Goal: Task Accomplishment & Management: Manage account settings

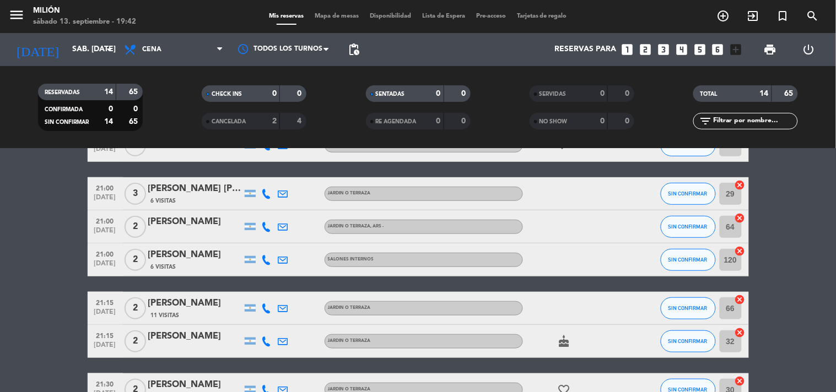
scroll to position [172, 0]
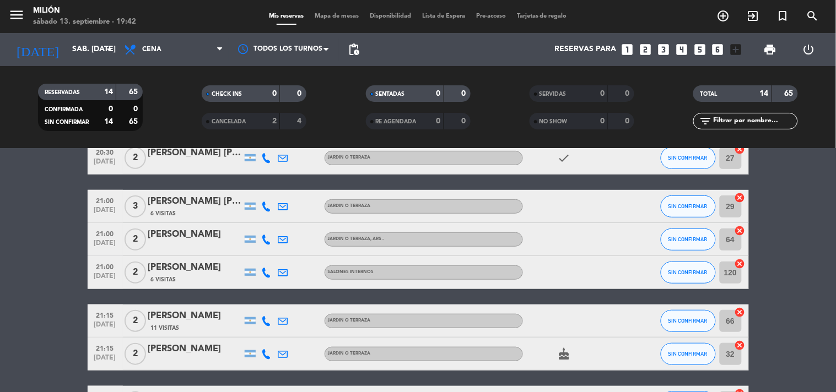
click at [176, 233] on div "[PERSON_NAME]" at bounding box center [195, 235] width 94 height 14
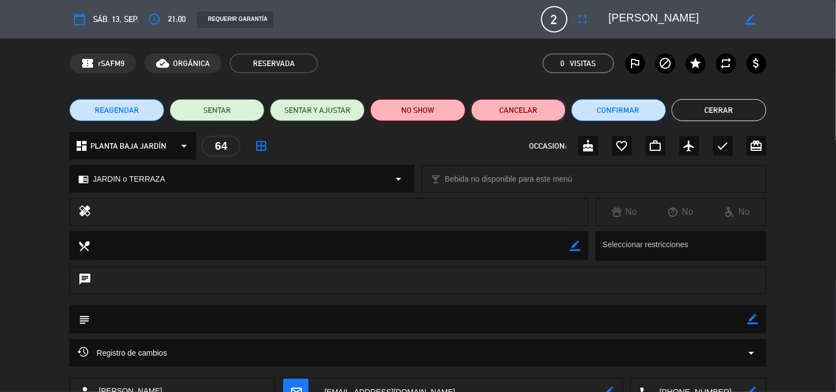
click at [551, 118] on button "Cancelar" at bounding box center [518, 110] width 95 height 22
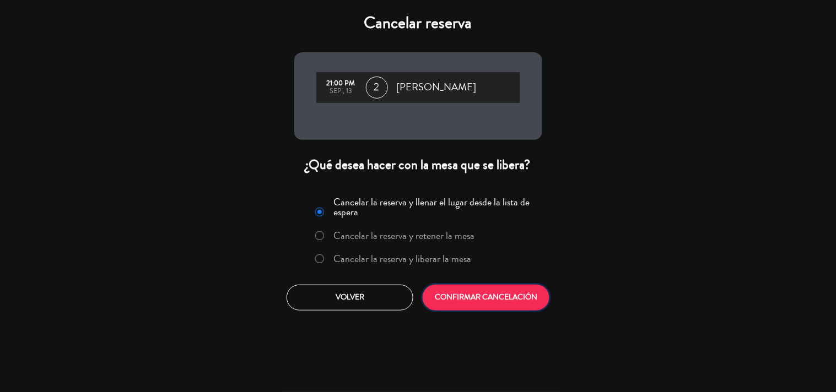
click at [478, 301] on button "CONFIRMAR CANCELACIÓN" at bounding box center [486, 298] width 127 height 26
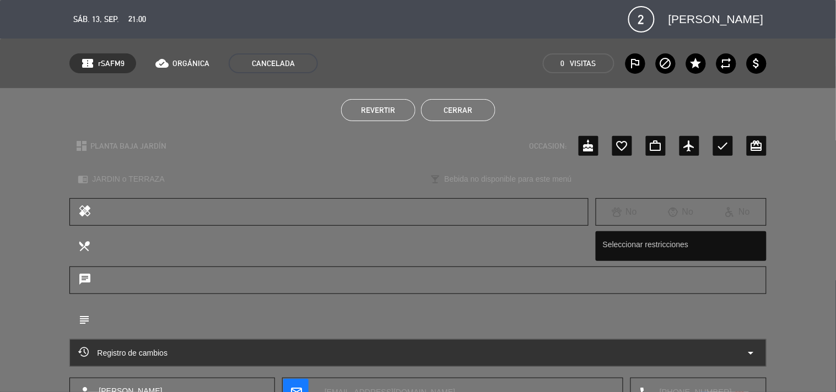
click at [466, 106] on button "Cerrar" at bounding box center [458, 110] width 74 height 22
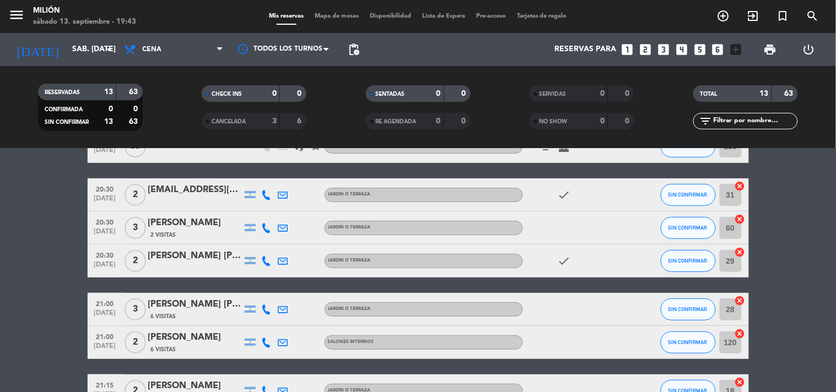
scroll to position [50, 0]
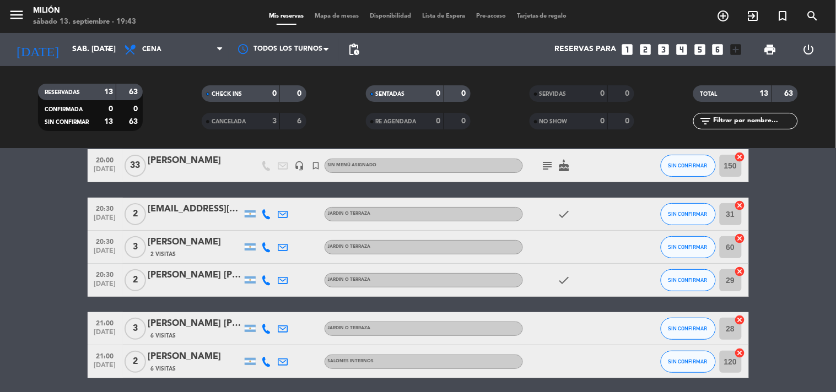
click at [208, 276] on div "[PERSON_NAME] [PERSON_NAME]" at bounding box center [195, 275] width 94 height 14
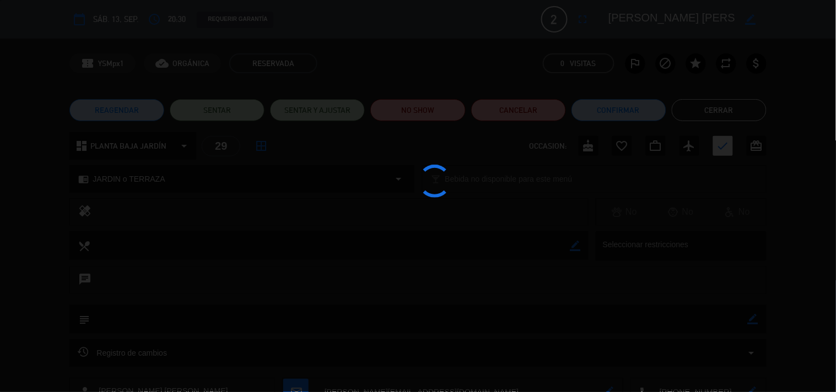
click at [515, 109] on edit-booking-info-modal "calendar_today sáb. 13, sep. access_time 20:30 REQUERIR GARANTÍA 2 [PERSON_NAME…" at bounding box center [418, 196] width 836 height 392
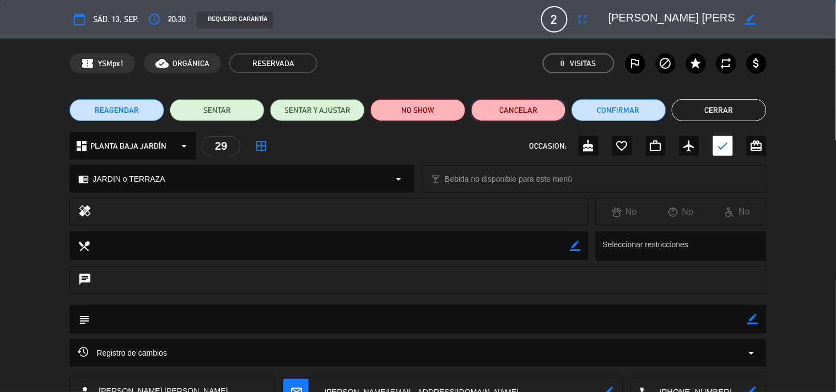
click at [515, 109] on button "Cancelar" at bounding box center [518, 110] width 95 height 22
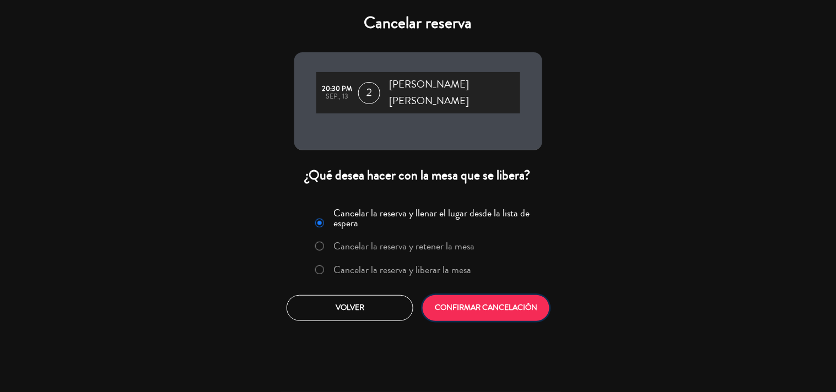
click at [470, 295] on button "CONFIRMAR CANCELACIÓN" at bounding box center [486, 308] width 127 height 26
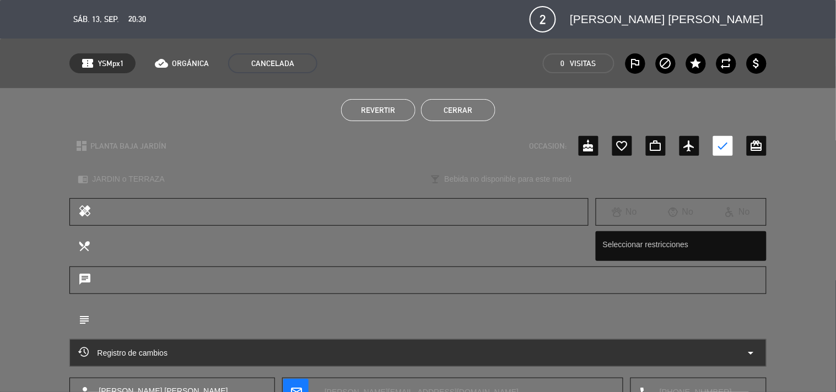
click at [477, 107] on button "Cerrar" at bounding box center [458, 110] width 74 height 22
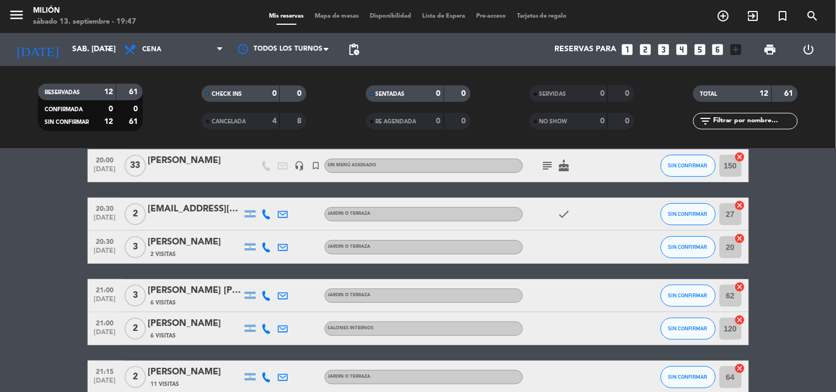
click at [33, 224] on bookings-row "20:00 [DATE] [PERSON_NAME] headset_mic turned_in_not Sin menú asignado subject …" at bounding box center [418, 393] width 836 height 489
click at [26, 237] on bookings-row "20:00 [DATE] [PERSON_NAME] headset_mic turned_in_not Sin menú asignado subject …" at bounding box center [418, 393] width 836 height 489
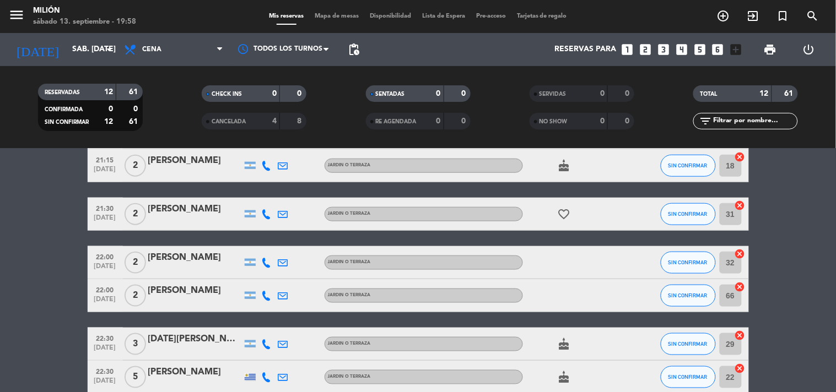
scroll to position [351, 0]
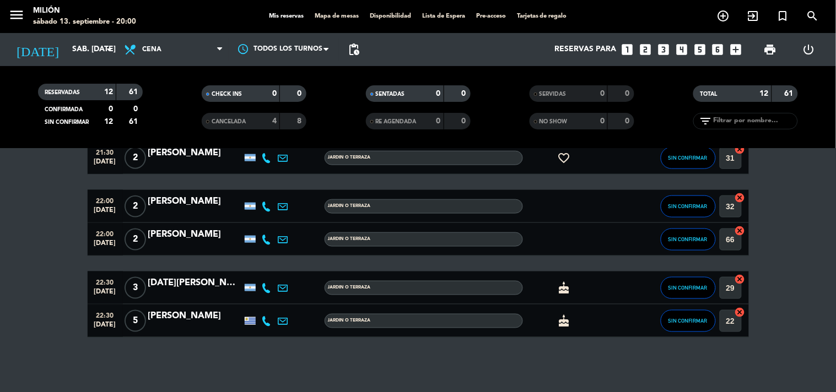
click at [26, 274] on bookings-row "20:00 [DATE] [PERSON_NAME] headset_mic turned_in_not Sin menú asignado subject …" at bounding box center [418, 92] width 836 height 489
click at [52, 217] on bookings-row "20:00 [DATE] [PERSON_NAME] headset_mic turned_in_not Sin menú asignado subject …" at bounding box center [418, 92] width 836 height 489
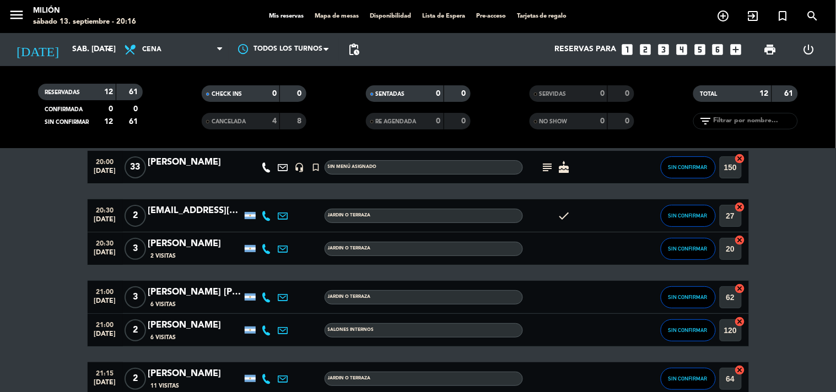
scroll to position [45, 0]
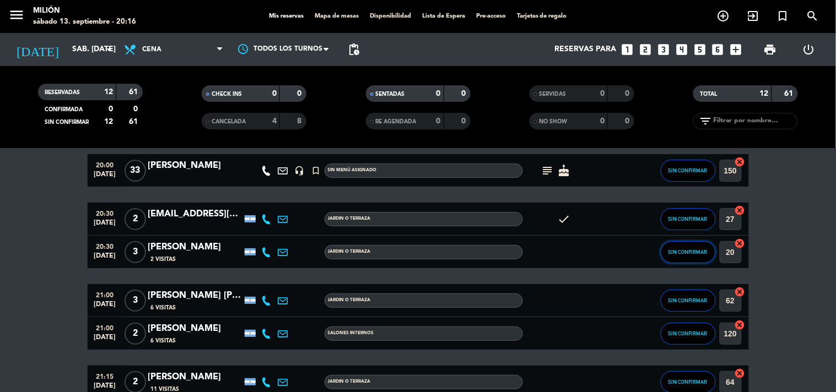
click at [679, 249] on span "SIN CONFIRMAR" at bounding box center [687, 252] width 39 height 6
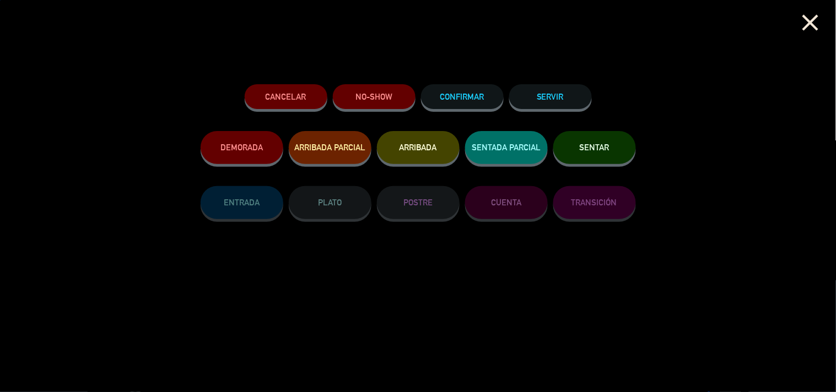
click at [587, 139] on button "SENTAR" at bounding box center [594, 147] width 83 height 33
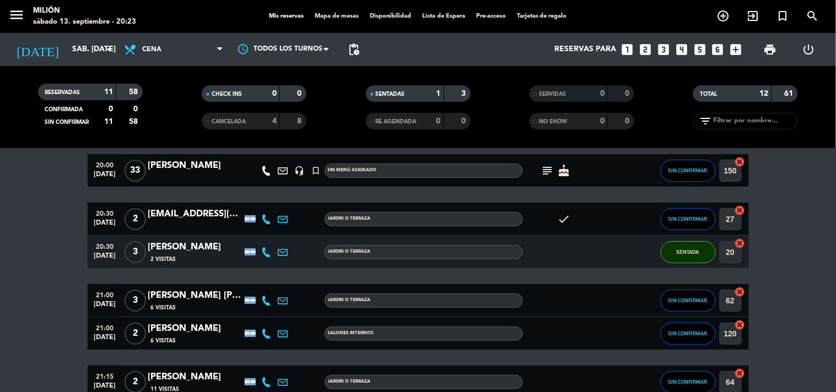
click at [79, 172] on bookings-row "20:00 [DATE] [PERSON_NAME] headset_mic turned_in_not Sin menú asignado subject …" at bounding box center [418, 398] width 836 height 489
click at [48, 246] on bookings-row "20:00 [DATE] [PERSON_NAME] headset_mic turned_in_not Sin menú asignado subject …" at bounding box center [418, 398] width 836 height 489
click at [543, 166] on icon "subject" at bounding box center [547, 170] width 13 height 13
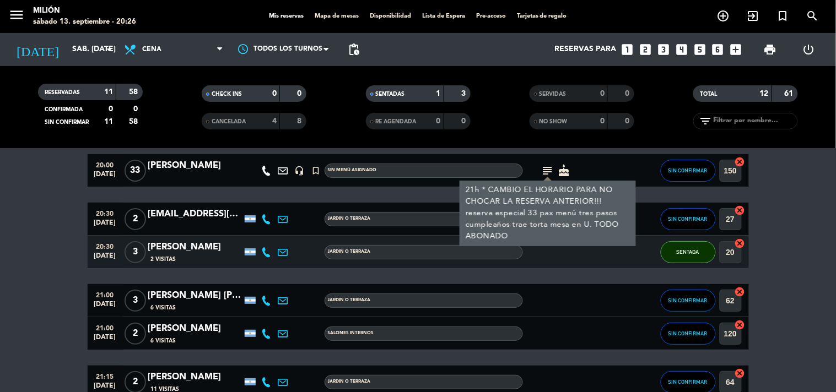
click at [183, 125] on filter-checkbox "CANCELADA 4 8" at bounding box center [254, 121] width 164 height 17
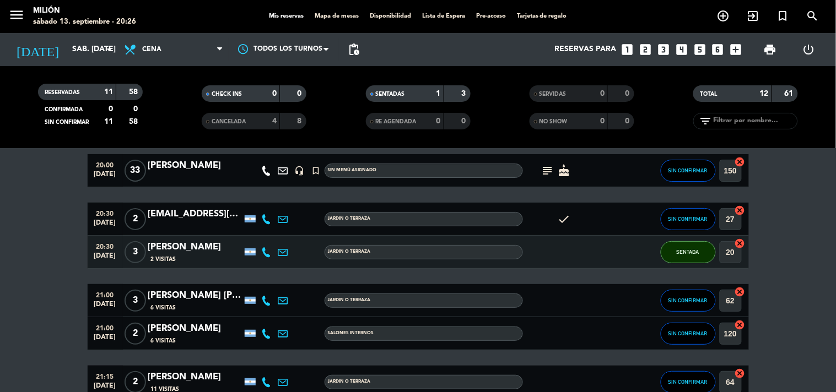
click at [185, 122] on filter-checkbox "CANCELADA 4 8" at bounding box center [254, 121] width 164 height 17
click at [180, 111] on div "CHECK INS 0 0" at bounding box center [254, 99] width 164 height 28
click at [180, 110] on div "CHECK INS 0 0" at bounding box center [254, 99] width 164 height 28
click at [64, 172] on bookings-row "20:00 [DATE] [PERSON_NAME] headset_mic turned_in_not Sin menú asignado subject …" at bounding box center [418, 398] width 836 height 489
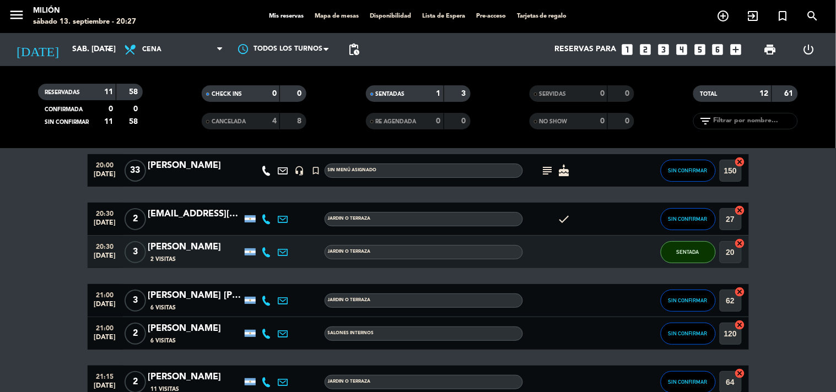
click at [64, 172] on bookings-row "20:00 [DATE] [PERSON_NAME] headset_mic turned_in_not Sin menú asignado subject …" at bounding box center [418, 398] width 836 height 489
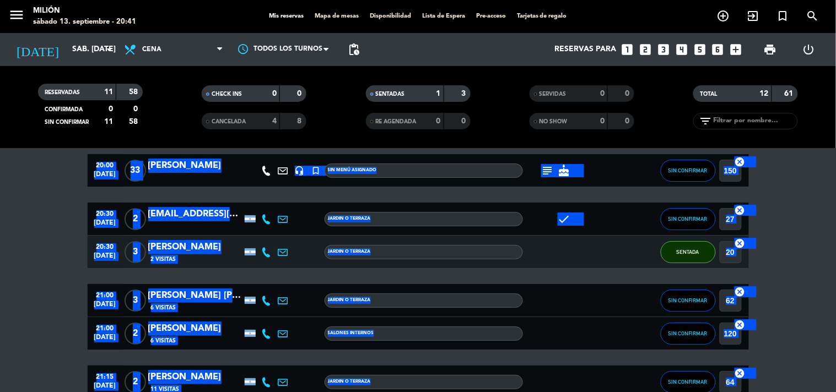
click at [74, 262] on bookings-row "20:00 [DATE] [PERSON_NAME] headset_mic turned_in_not Sin menú asignado subject …" at bounding box center [418, 398] width 836 height 489
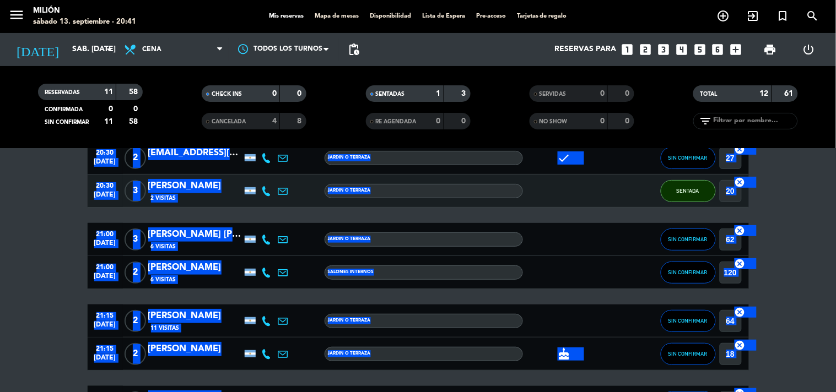
click at [74, 262] on bookings-row "20:00 [DATE] [PERSON_NAME] headset_mic turned_in_not Sin menú asignado subject …" at bounding box center [418, 337] width 836 height 489
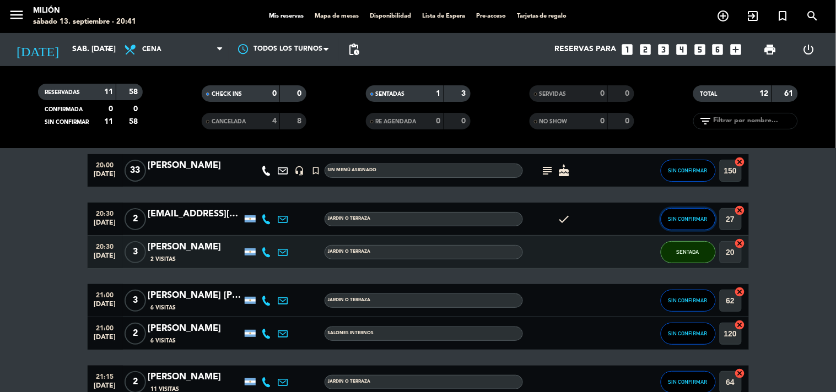
click at [679, 211] on button "SIN CONFIRMAR" at bounding box center [688, 219] width 55 height 22
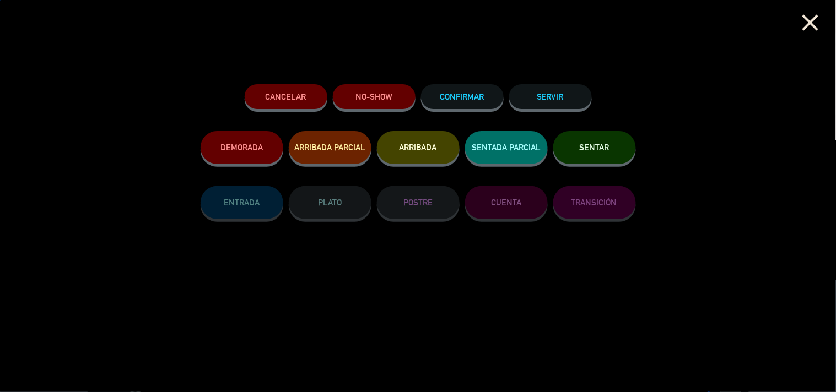
click at [605, 158] on button "SENTAR" at bounding box center [594, 147] width 83 height 33
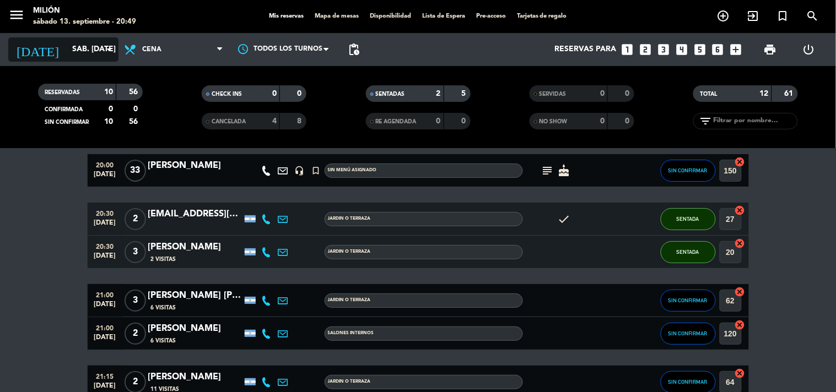
click at [95, 50] on input "sáb. [DATE]" at bounding box center [119, 50] width 105 height 20
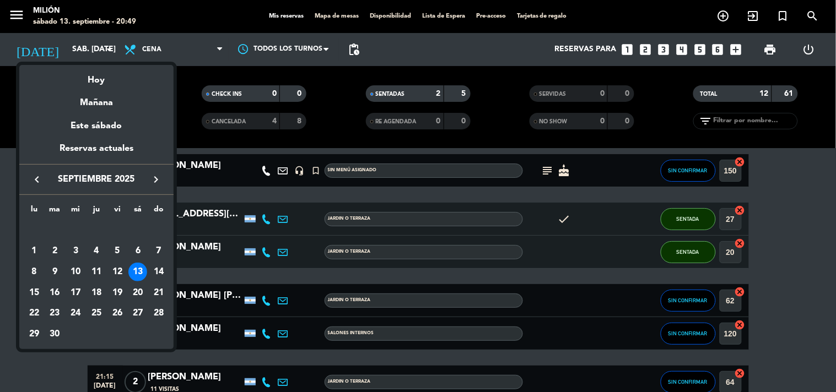
click at [777, 20] on div at bounding box center [418, 196] width 836 height 392
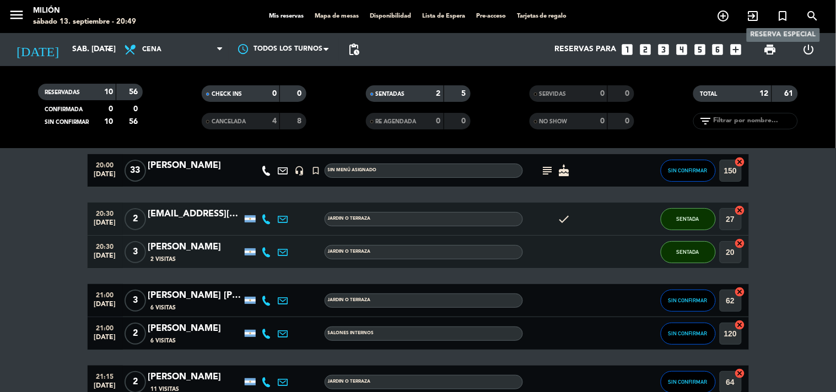
click at [780, 18] on icon "turned_in_not" at bounding box center [782, 15] width 13 height 13
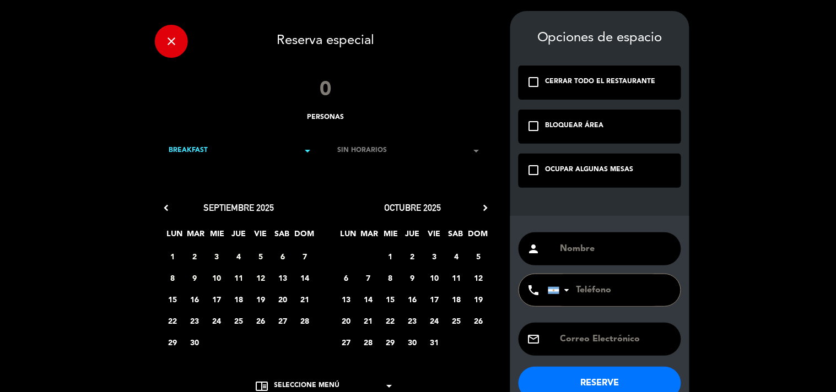
click at [328, 99] on input "number" at bounding box center [326, 90] width 66 height 33
type input "10"
click at [631, 248] on input "text" at bounding box center [615, 248] width 113 height 15
click at [597, 241] on input "text" at bounding box center [615, 248] width 113 height 15
paste input "laboratorio eleaexeltis"
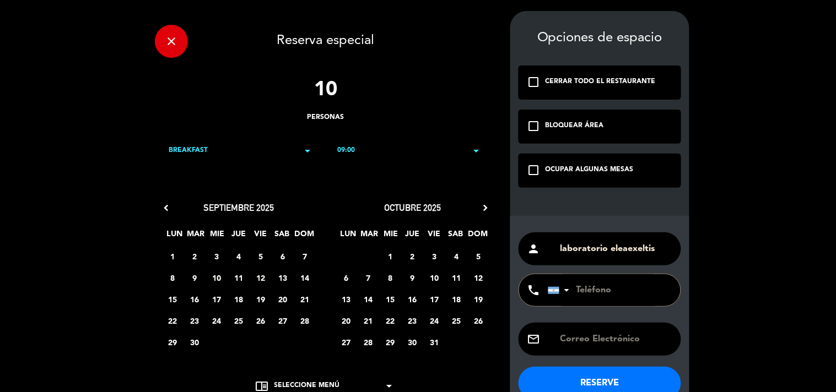
type input "laboratorio eleaexeltis"
click at [587, 163] on div "check_box_outline_blank OCUPAR ALGUNAS MESAS" at bounding box center [599, 170] width 163 height 33
click at [171, 298] on span "15" at bounding box center [173, 299] width 18 height 18
click at [214, 153] on div "BREAKFAST arrow_drop_down" at bounding box center [241, 150] width 167 height 33
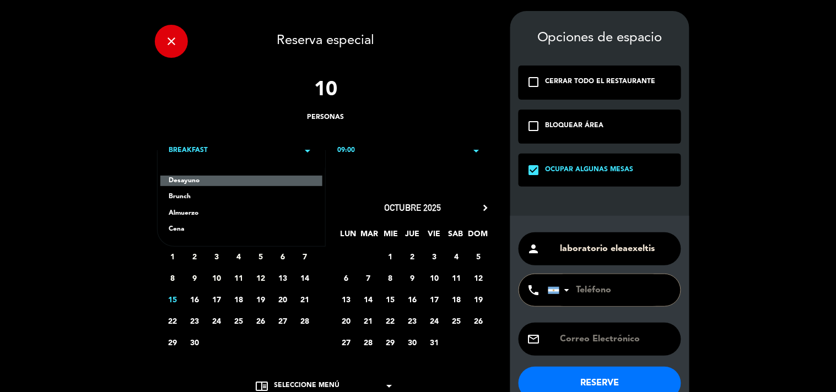
click at [184, 197] on div "Brunch" at bounding box center [241, 197] width 145 height 11
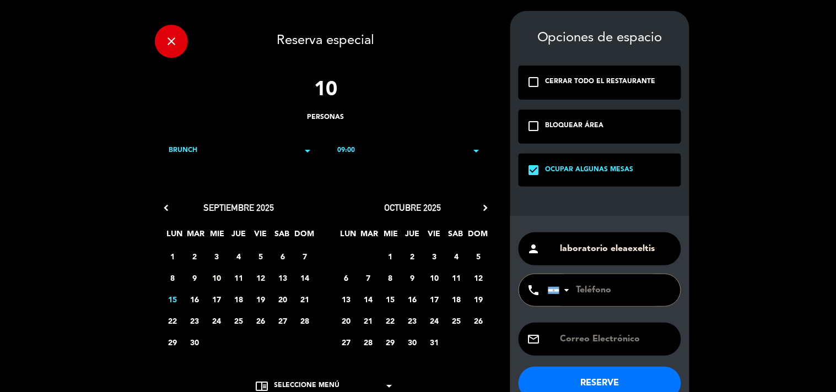
click at [361, 142] on div "09:00 arrow_drop_down" at bounding box center [409, 150] width 167 height 33
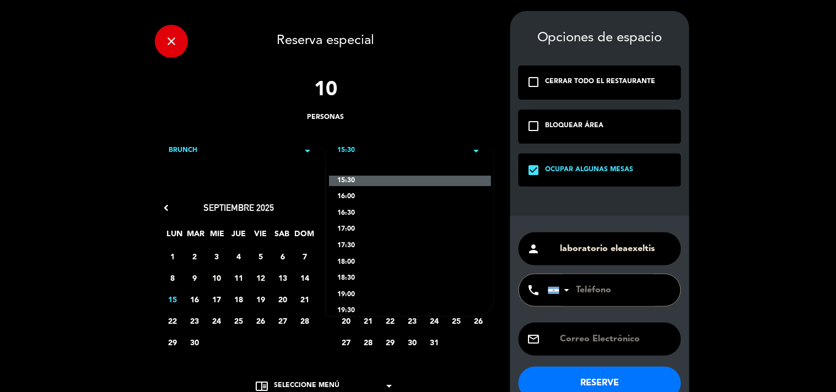
scroll to position [12, 0]
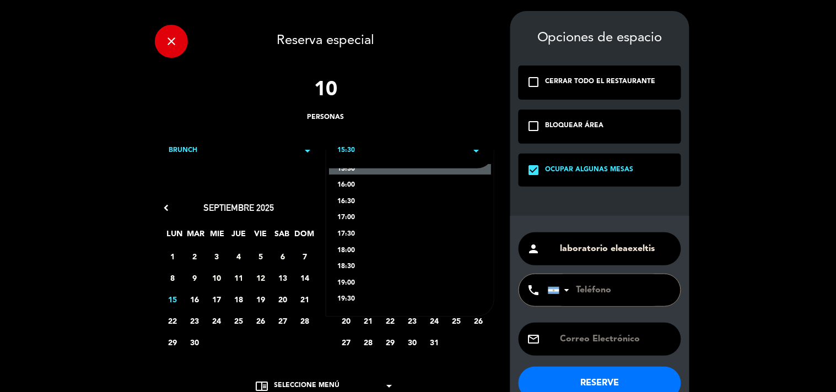
click at [344, 301] on div "19:30" at bounding box center [409, 299] width 145 height 11
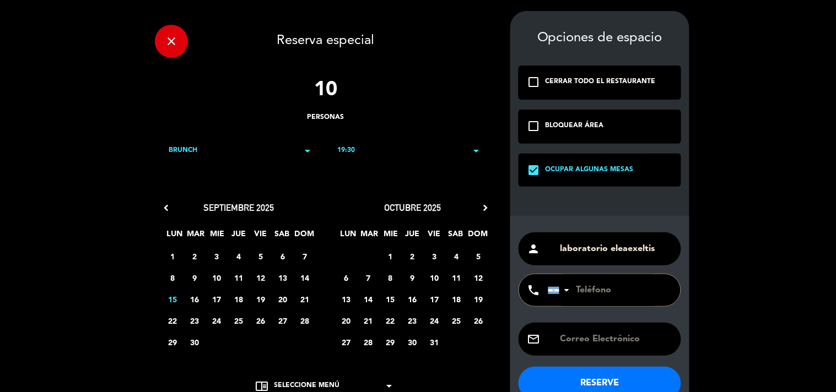
click at [602, 294] on input "tel" at bounding box center [608, 290] width 121 height 32
type input "1159885728"
click at [580, 379] on button "RESERVE" at bounding box center [599, 383] width 163 height 33
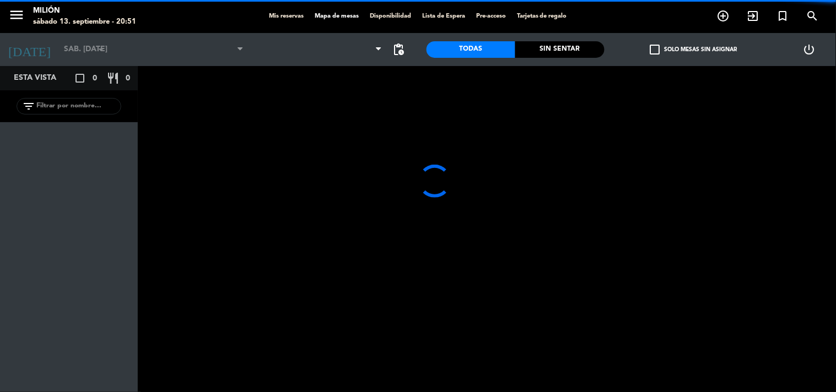
type input "lun. [DATE]"
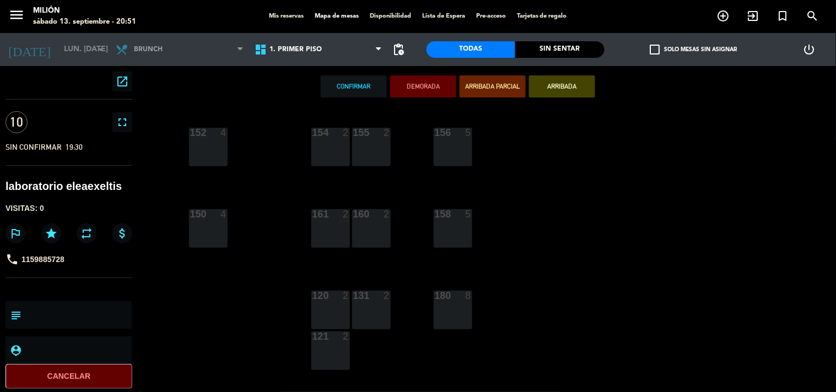
click at [218, 143] on div "152 4" at bounding box center [208, 147] width 39 height 39
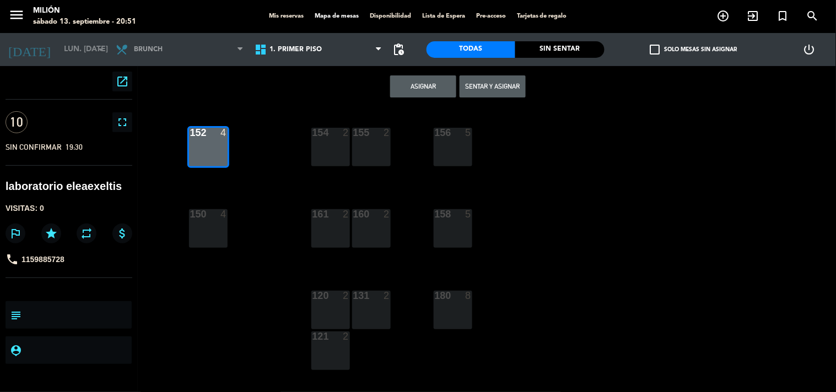
click at [202, 221] on div "150 4" at bounding box center [208, 228] width 39 height 39
click at [218, 146] on div "152 4" at bounding box center [208, 147] width 39 height 39
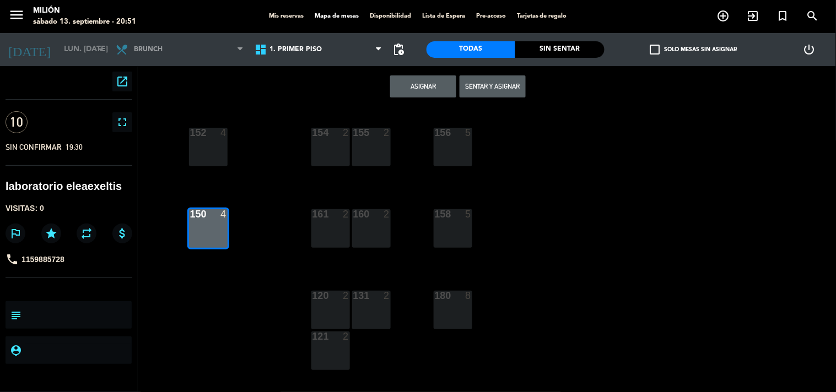
click at [213, 219] on div "150 4" at bounding box center [208, 214] width 39 height 11
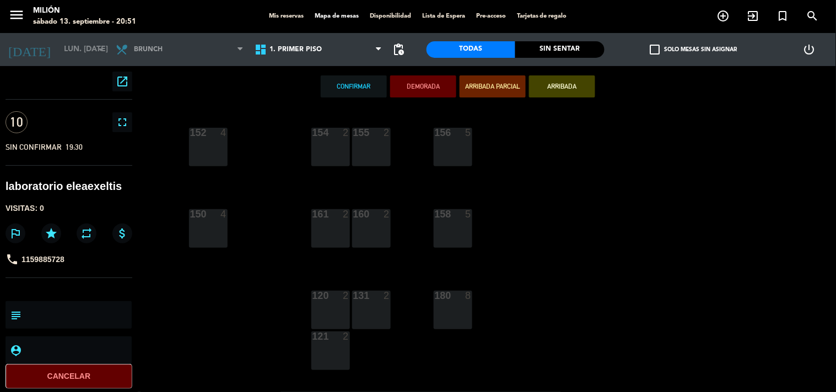
click at [205, 139] on div "152 4" at bounding box center [208, 147] width 39 height 39
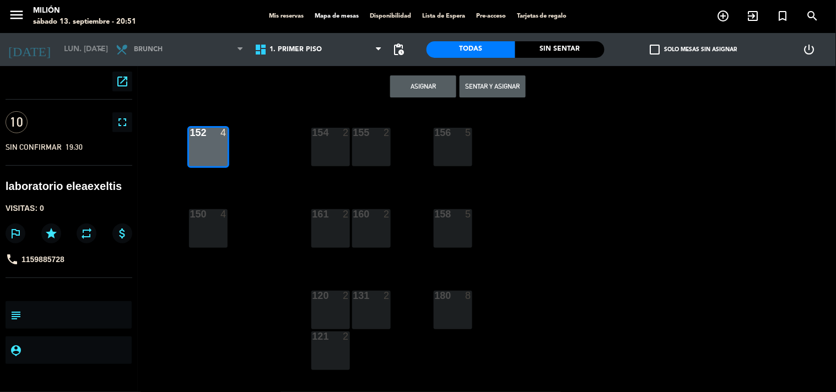
click at [333, 136] on div at bounding box center [330, 133] width 18 height 10
click at [228, 131] on div "4" at bounding box center [226, 133] width 18 height 10
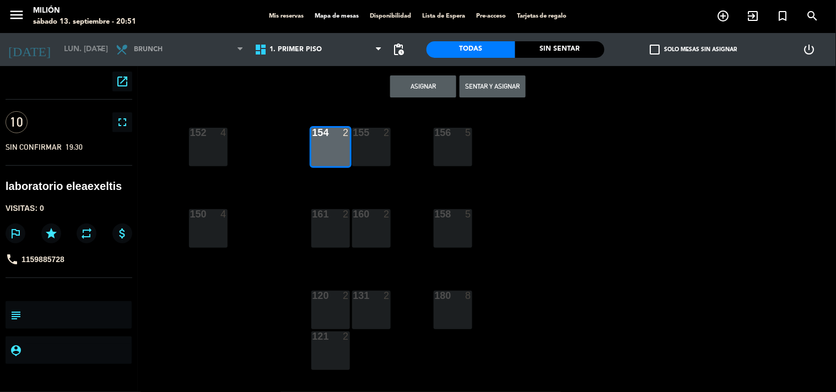
click at [362, 144] on div "155 2" at bounding box center [371, 147] width 39 height 39
click at [332, 146] on div "154 2" at bounding box center [330, 147] width 39 height 39
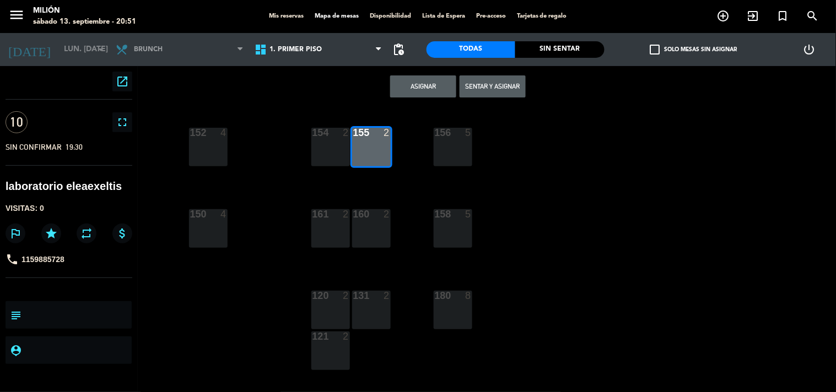
click at [357, 143] on div "155 2" at bounding box center [371, 147] width 39 height 39
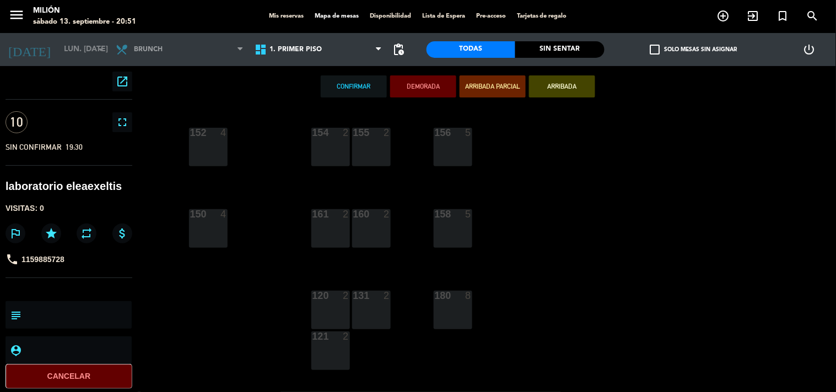
click at [220, 142] on div "152 4" at bounding box center [208, 147] width 39 height 39
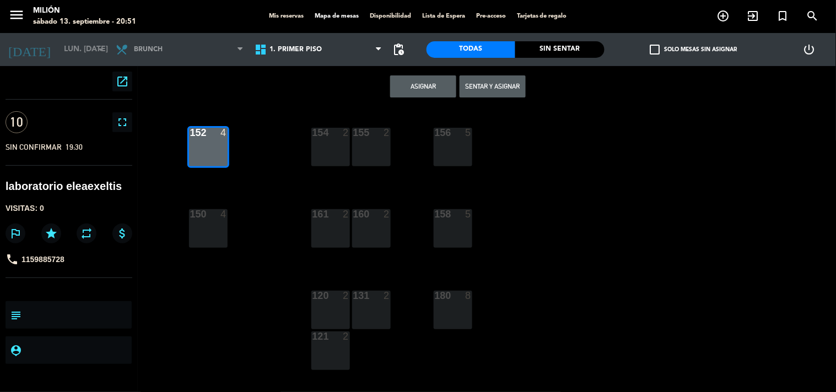
click at [210, 217] on div at bounding box center [208, 214] width 18 height 10
click at [326, 141] on div "154 2" at bounding box center [330, 147] width 39 height 39
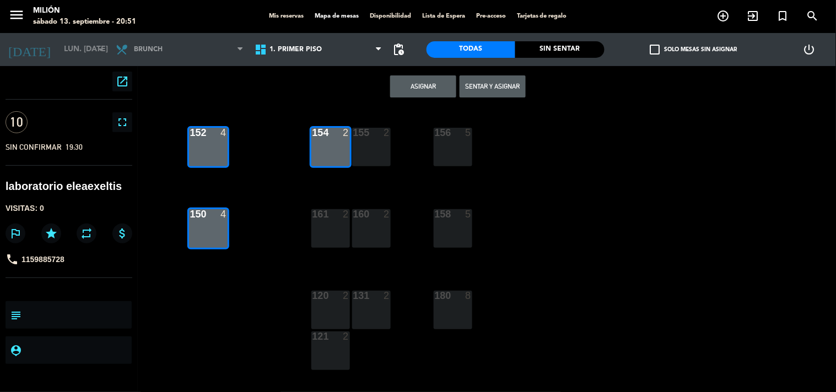
click at [331, 222] on div "161 2" at bounding box center [330, 228] width 39 height 39
click at [410, 86] on button "Asignar" at bounding box center [423, 86] width 66 height 22
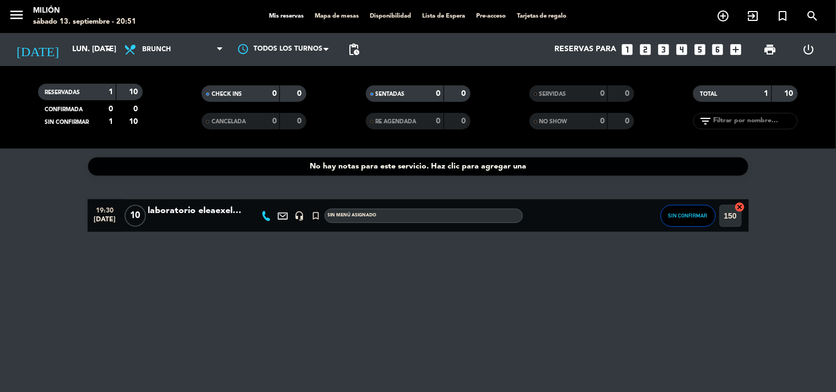
click at [205, 217] on div "laboratorio eleaexeltis" at bounding box center [195, 211] width 94 height 14
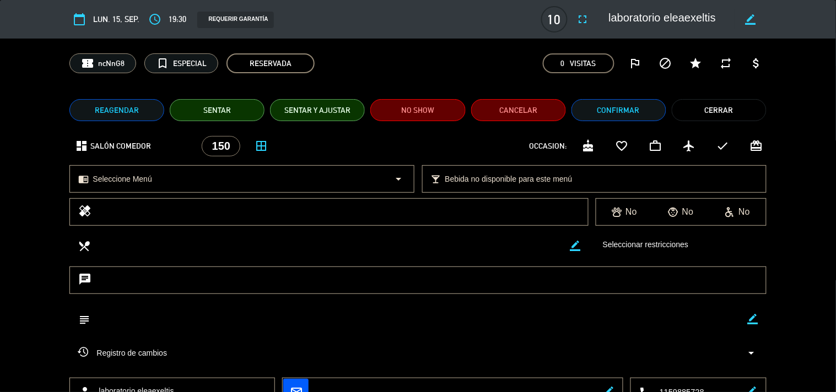
click at [749, 322] on icon "border_color" at bounding box center [753, 319] width 10 height 10
click at [689, 315] on textarea at bounding box center [418, 319] width 657 height 28
type textarea "Seña 17mil"
click at [756, 322] on icon at bounding box center [753, 319] width 10 height 10
click at [609, 105] on button "Confirmar" at bounding box center [618, 110] width 95 height 22
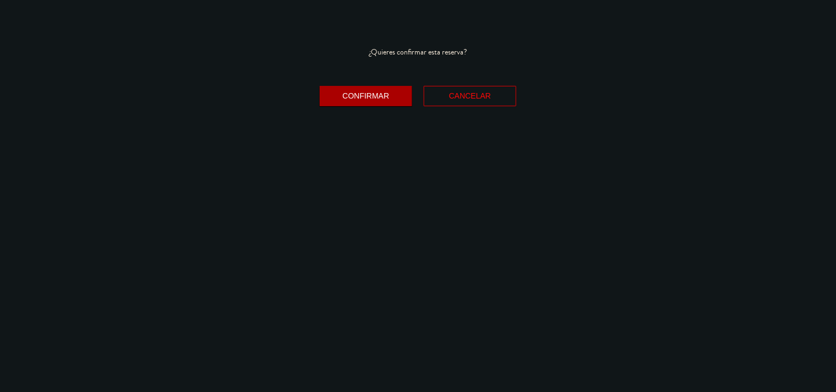
click at [381, 86] on button "Confirmar" at bounding box center [366, 96] width 93 height 20
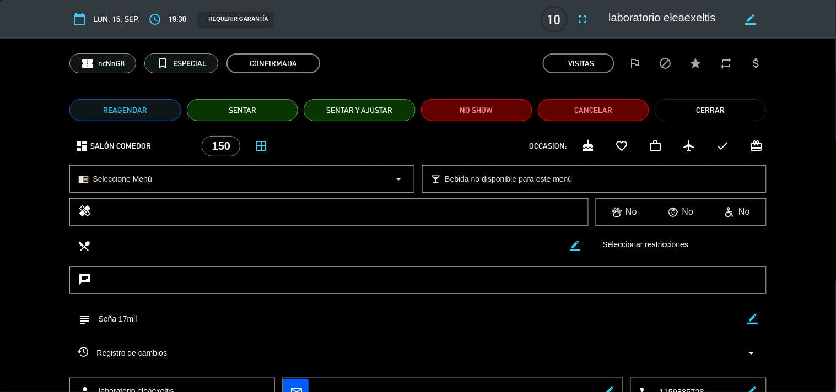
click at [700, 109] on button "Cerrar" at bounding box center [709, 110] width 111 height 22
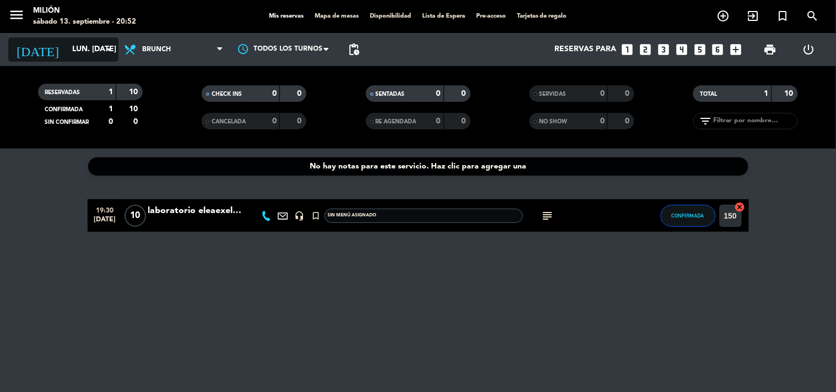
click at [92, 48] on input "lun. [DATE]" at bounding box center [119, 50] width 105 height 20
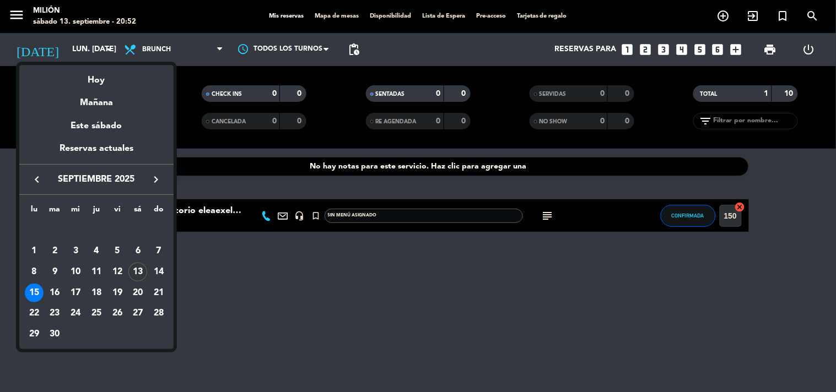
click at [133, 274] on div "13" at bounding box center [137, 272] width 19 height 19
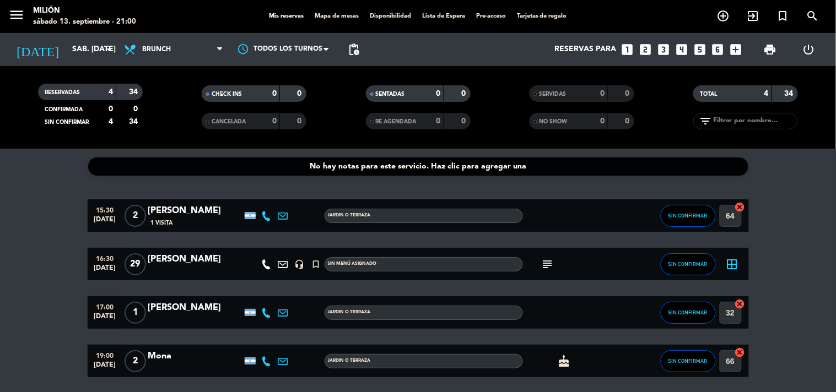
click at [39, 258] on bookings-row "15:30 [DATE] 2 [PERSON_NAME] 1 Visita JARDIN o TERRAZA SIN CONFIRMAR 64 cancel …" at bounding box center [418, 288] width 836 height 178
click at [35, 264] on bookings-row "15:30 [DATE] 2 [PERSON_NAME] 1 Visita JARDIN o TERRAZA SIN CONFIRMAR 64 cancel …" at bounding box center [418, 288] width 836 height 178
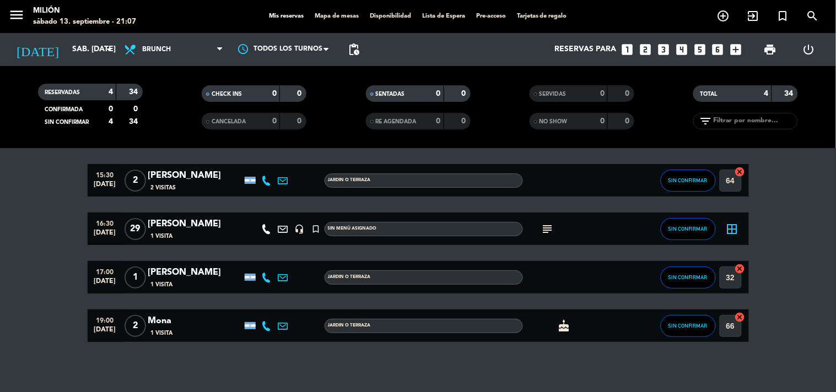
scroll to position [40, 0]
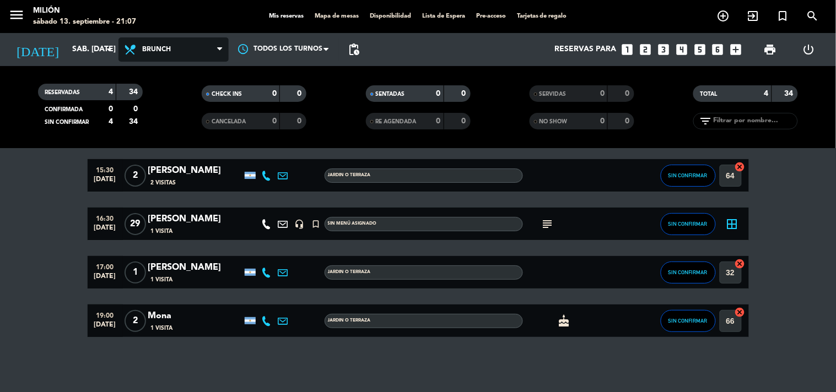
click at [168, 53] on span "Brunch" at bounding box center [173, 49] width 110 height 24
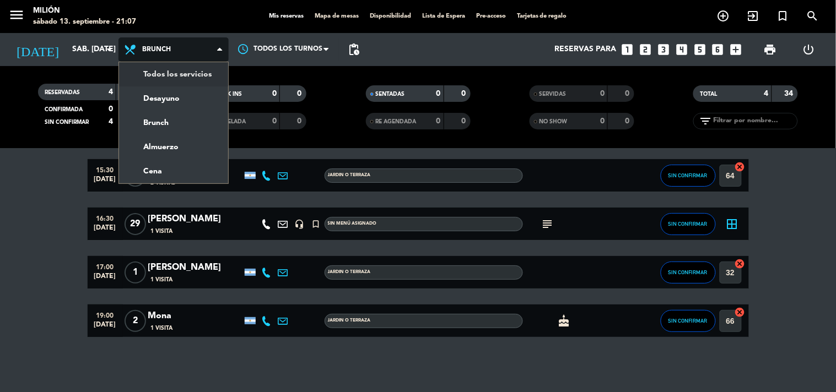
click at [168, 74] on div "menu Milión sábado 13. septiembre - 21:07 Mis reservas Mapa de mesas Disponibil…" at bounding box center [418, 74] width 836 height 149
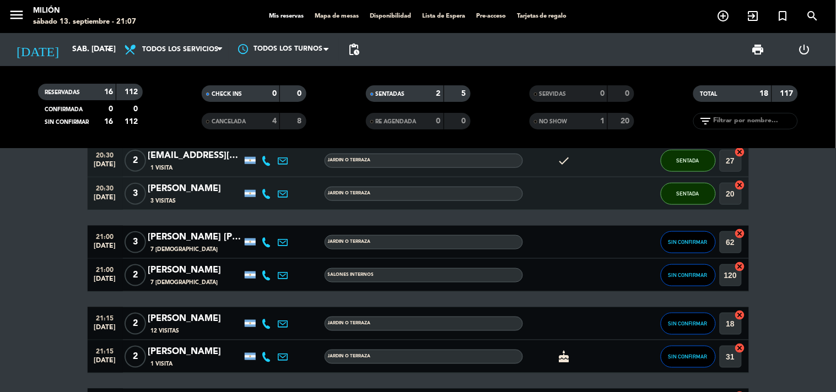
scroll to position [380, 0]
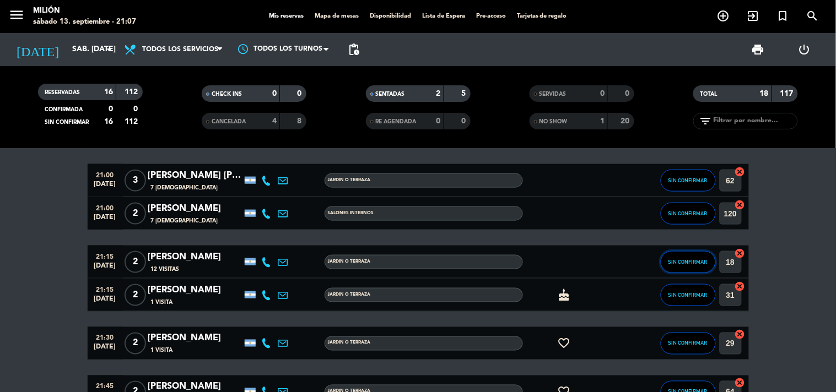
click at [696, 260] on span "SIN CONFIRMAR" at bounding box center [687, 262] width 39 height 6
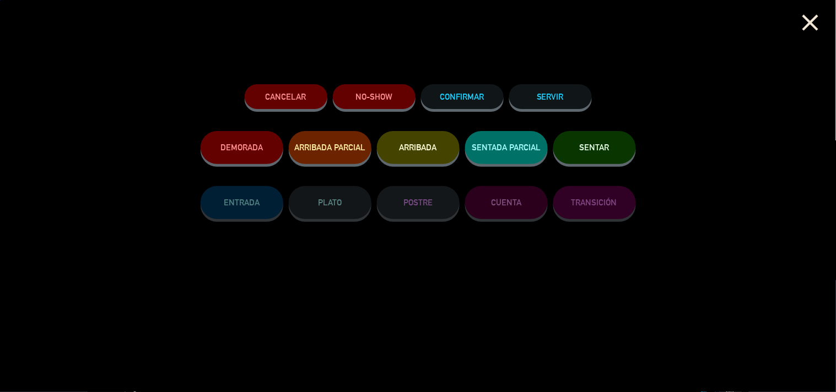
click at [581, 152] on span "SENTAR" at bounding box center [595, 147] width 30 height 9
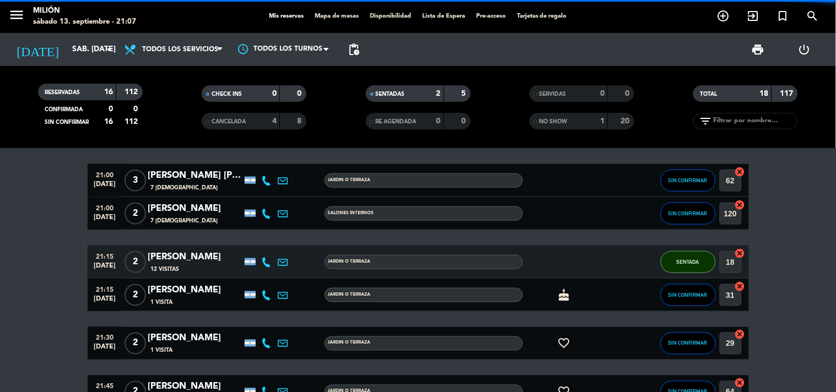
click at [35, 267] on bookings-row "14:00 [DATE] [PERSON_NAME] 1 Visita headset_mic turned_in_not Sin menú asignado…" at bounding box center [418, 182] width 836 height 780
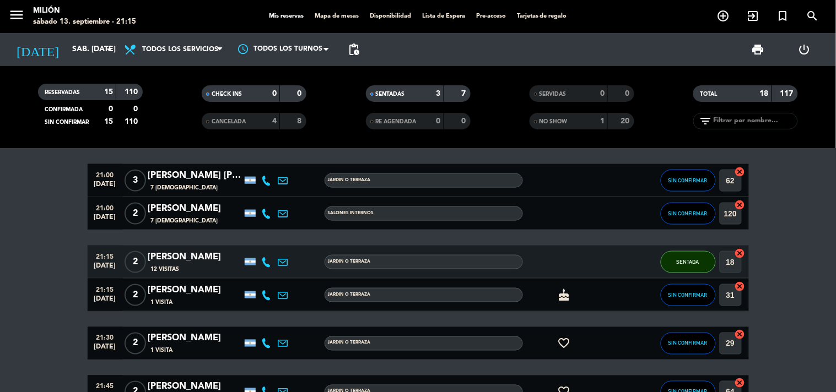
click at [32, 240] on bookings-row "14:00 [DATE] [PERSON_NAME] 1 Visita headset_mic turned_in_not Sin menú asignado…" at bounding box center [418, 182] width 836 height 780
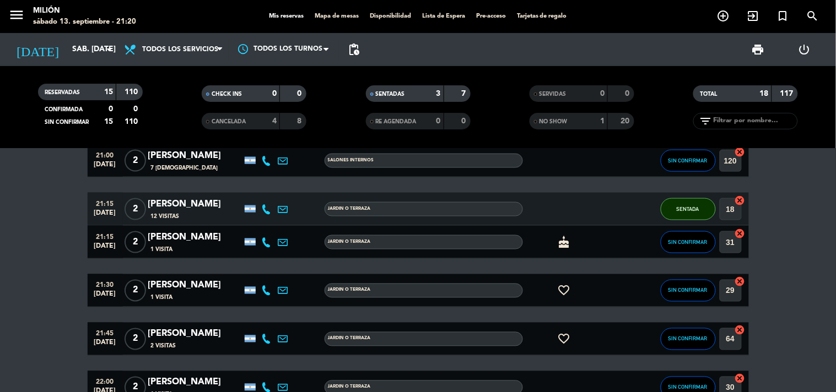
scroll to position [441, 0]
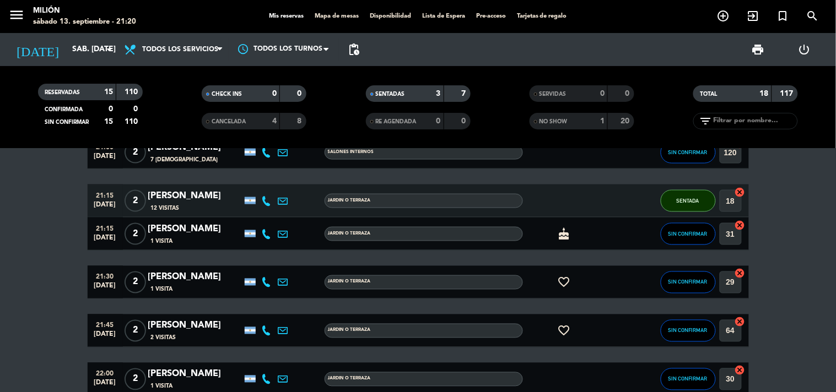
click at [134, 227] on span "2" at bounding box center [135, 234] width 21 height 22
click at [701, 236] on span "SIN CONFIRMAR" at bounding box center [687, 234] width 39 height 6
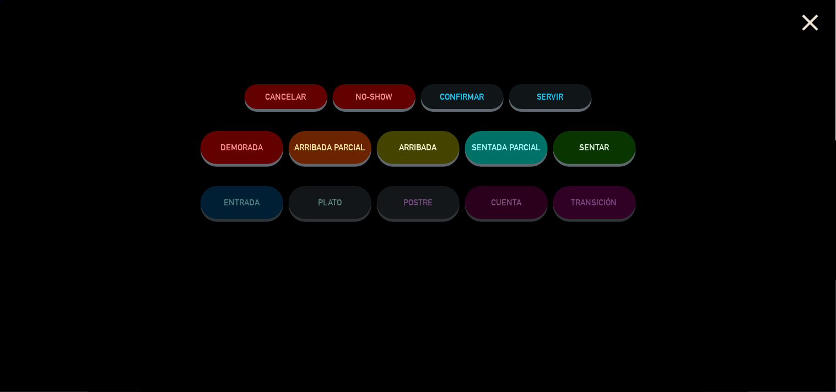
click at [606, 140] on button "SENTAR" at bounding box center [594, 147] width 83 height 33
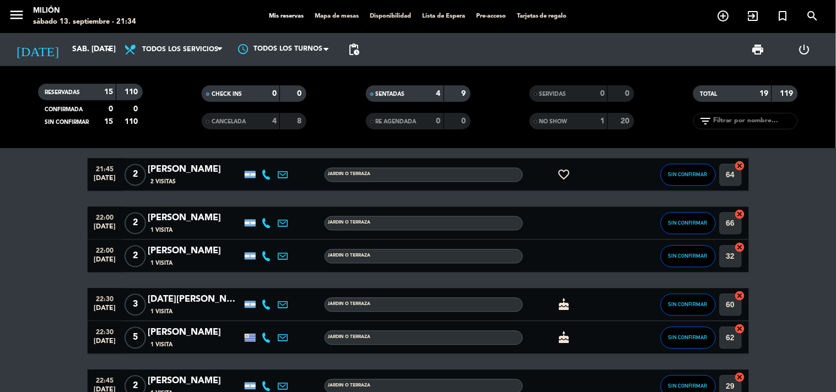
scroll to position [540, 0]
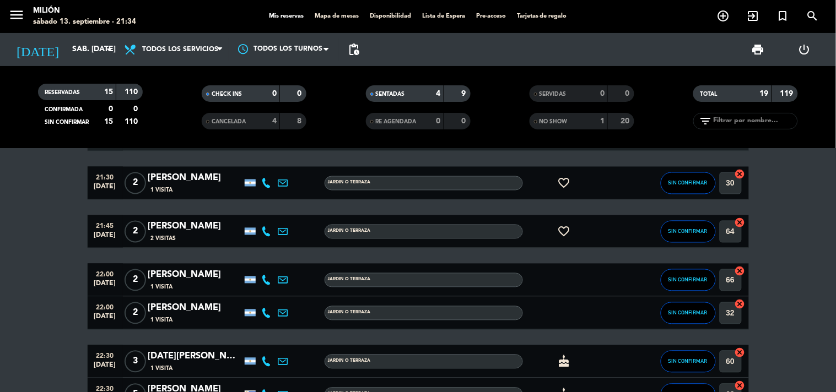
click at [135, 226] on span "2" at bounding box center [135, 232] width 21 height 22
click at [139, 278] on span "2" at bounding box center [135, 280] width 21 height 22
click at [132, 321] on span "2" at bounding box center [135, 313] width 21 height 22
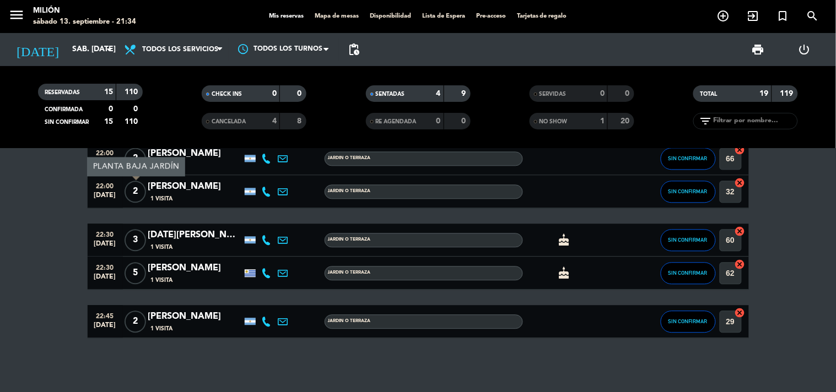
scroll to position [663, 0]
click at [140, 316] on span "2" at bounding box center [135, 321] width 21 height 22
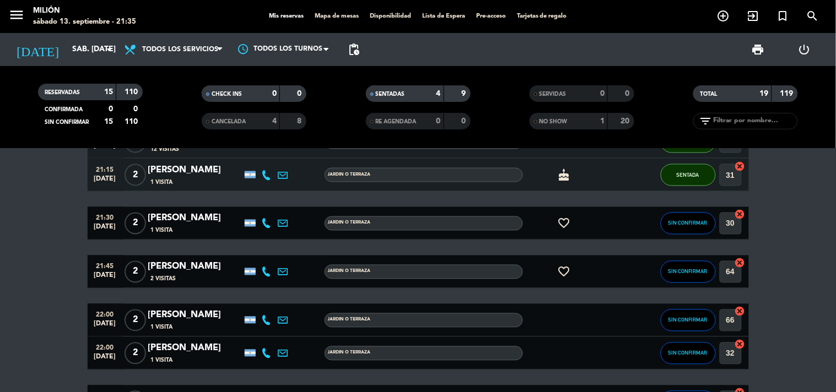
scroll to position [479, 0]
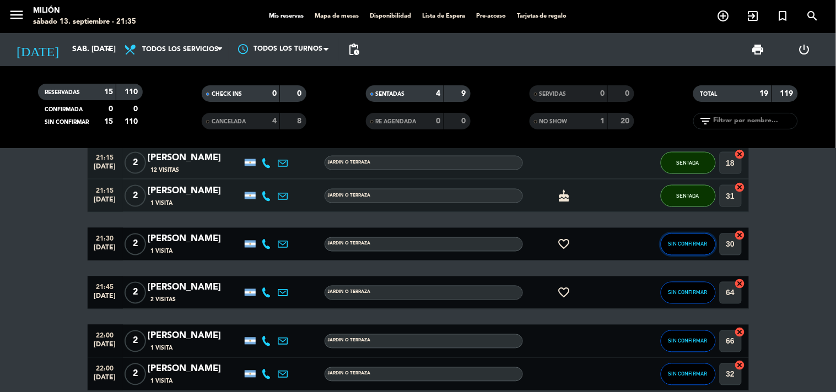
click at [683, 241] on span "SIN CONFIRMAR" at bounding box center [687, 244] width 39 height 6
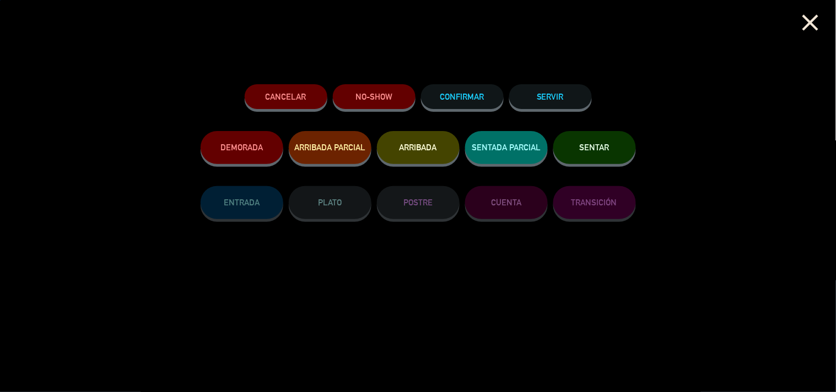
click at [595, 136] on button "SENTAR" at bounding box center [594, 147] width 83 height 33
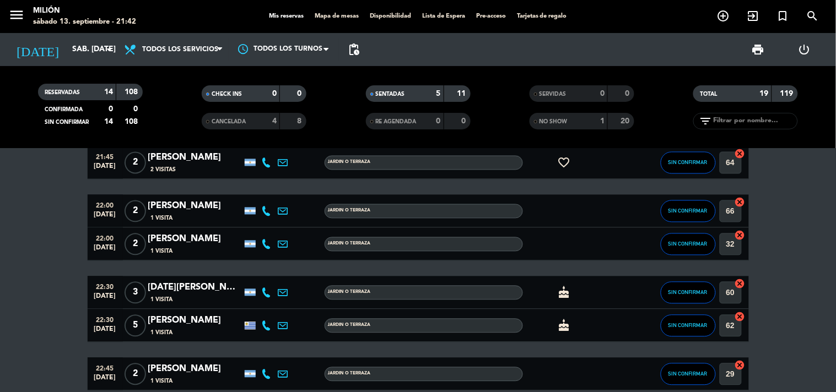
scroll to position [602, 0]
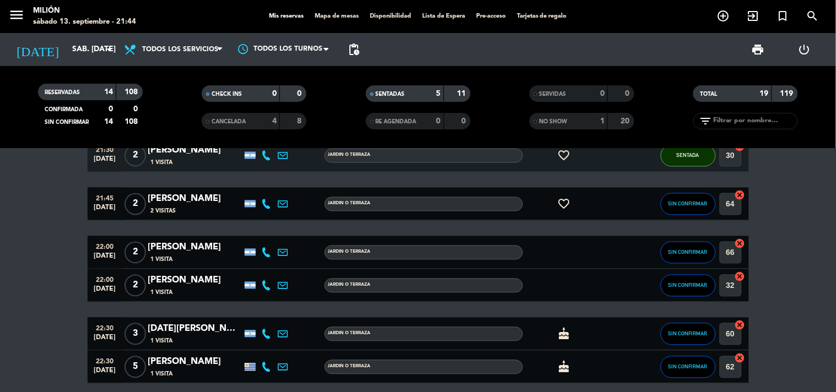
scroll to position [540, 0]
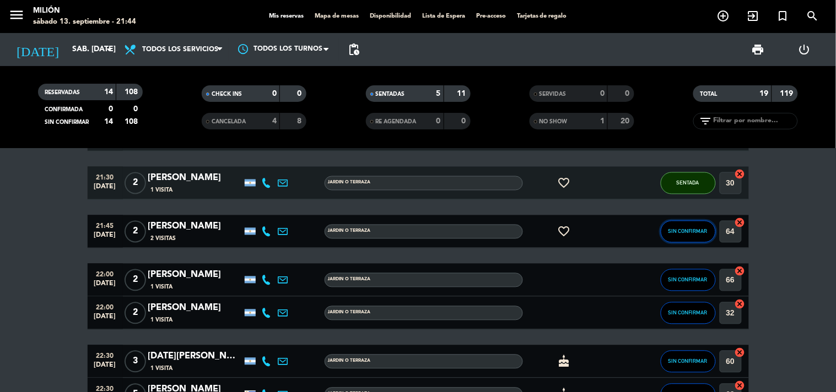
click at [681, 233] on span "SIN CONFIRMAR" at bounding box center [687, 232] width 39 height 6
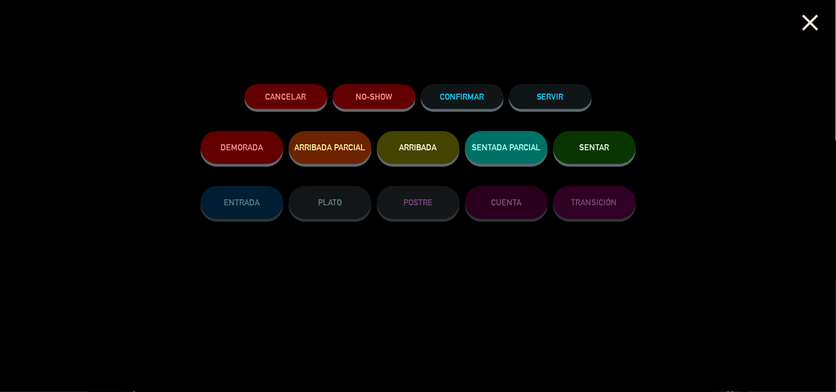
click at [602, 158] on button "SENTAR" at bounding box center [594, 147] width 83 height 33
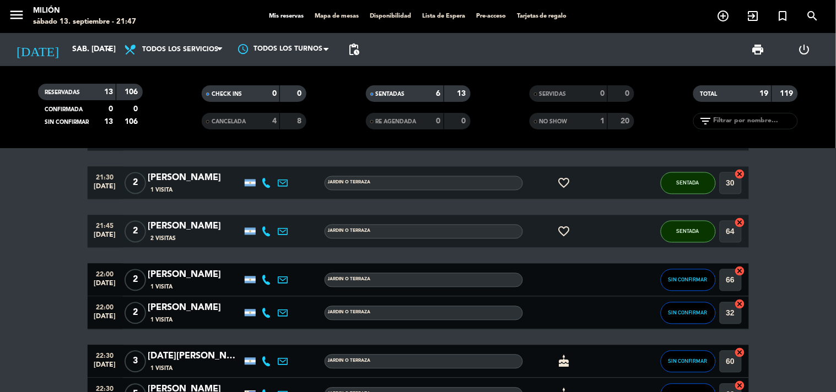
click at [52, 285] on bookings-row "14:00 [DATE] [PERSON_NAME] 1 Visita headset_mic turned_in_not Sin menú asignado…" at bounding box center [418, 45] width 836 height 829
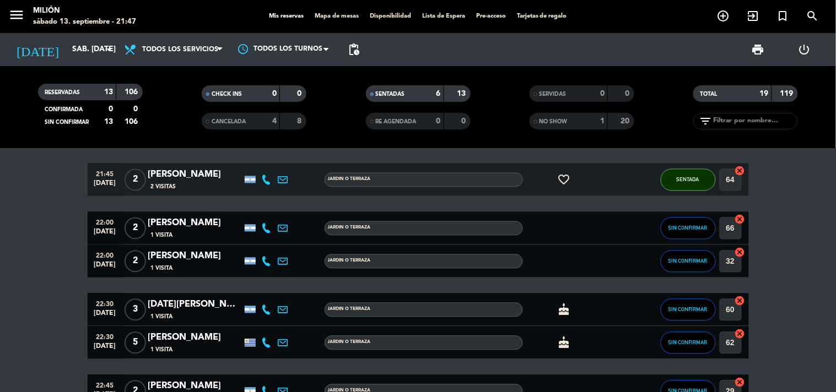
scroll to position [602, 0]
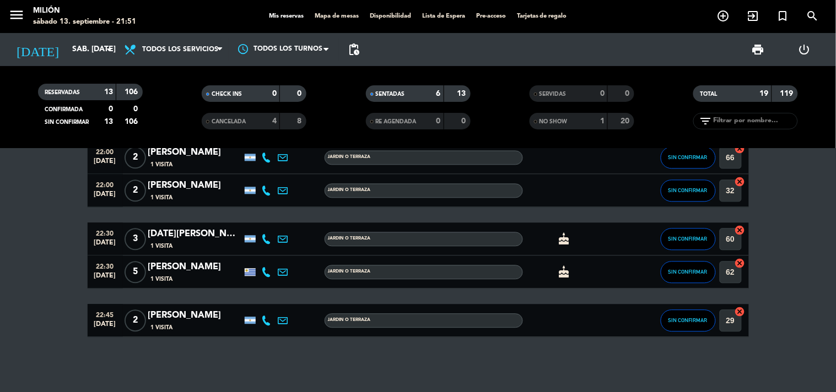
click at [135, 268] on span "5" at bounding box center [135, 273] width 21 height 22
click at [135, 269] on span "5" at bounding box center [135, 273] width 21 height 22
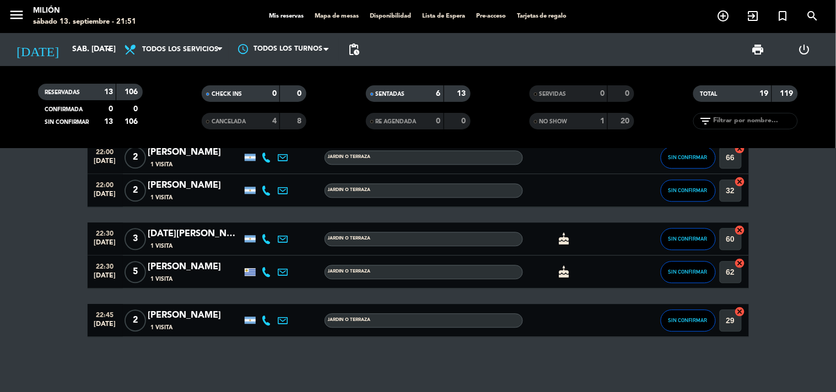
click at [126, 274] on span "5" at bounding box center [135, 273] width 21 height 22
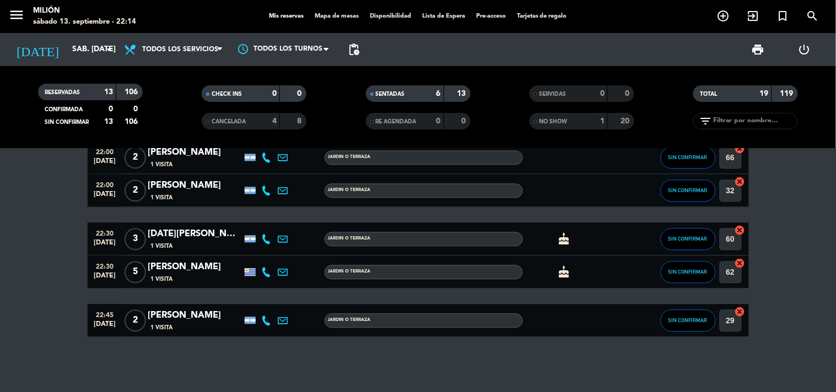
scroll to position [602, 0]
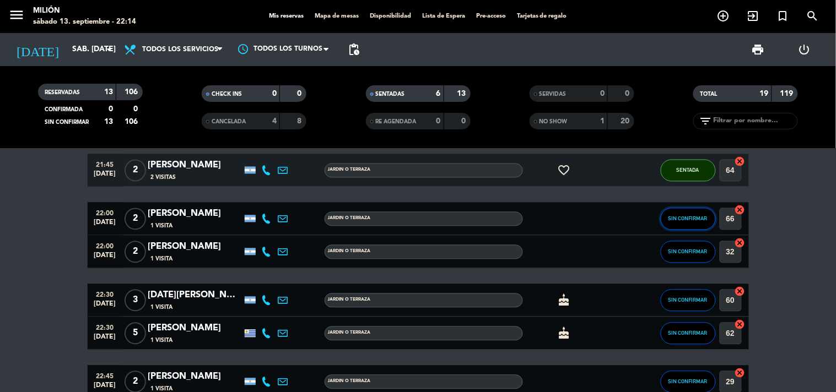
click at [696, 216] on span "SIN CONFIRMAR" at bounding box center [687, 219] width 39 height 6
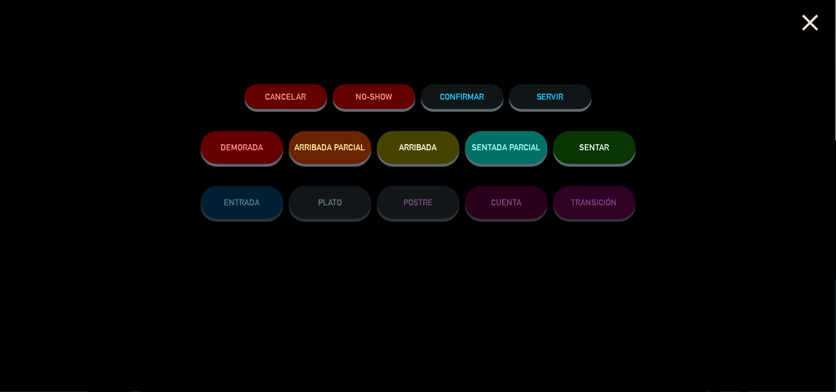
click at [610, 154] on button "SENTAR" at bounding box center [594, 147] width 83 height 33
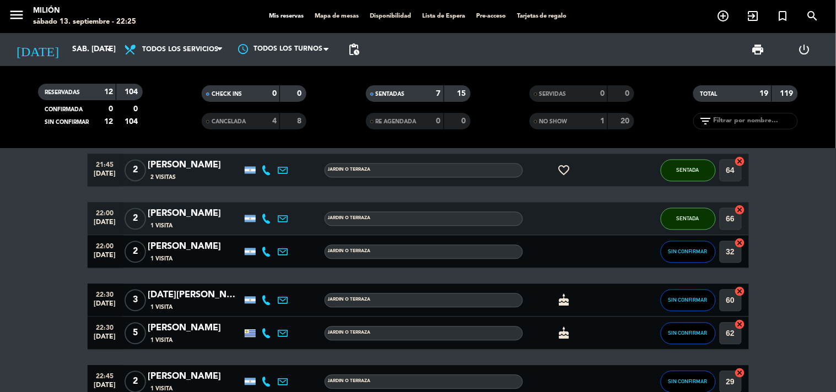
scroll to position [663, 0]
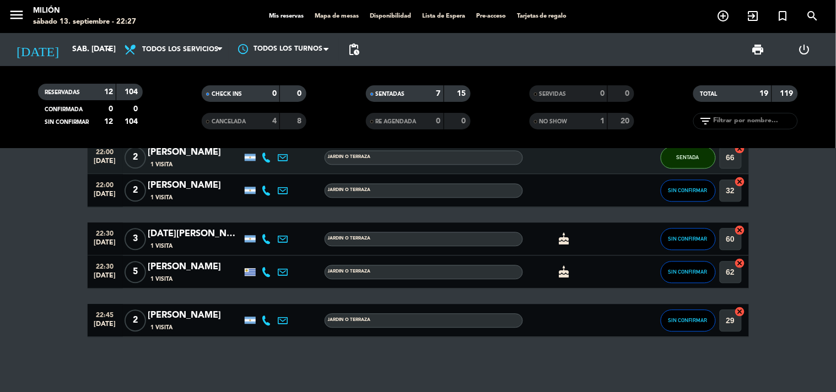
click at [67, 53] on input "sáb. [DATE]" at bounding box center [119, 50] width 105 height 20
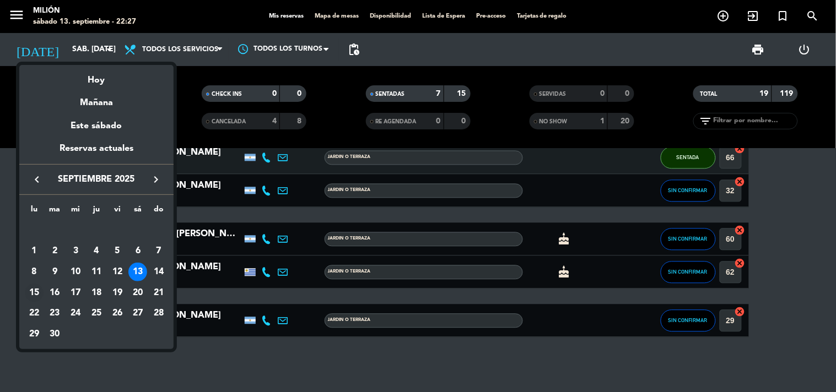
click at [35, 293] on div "15" at bounding box center [34, 293] width 19 height 19
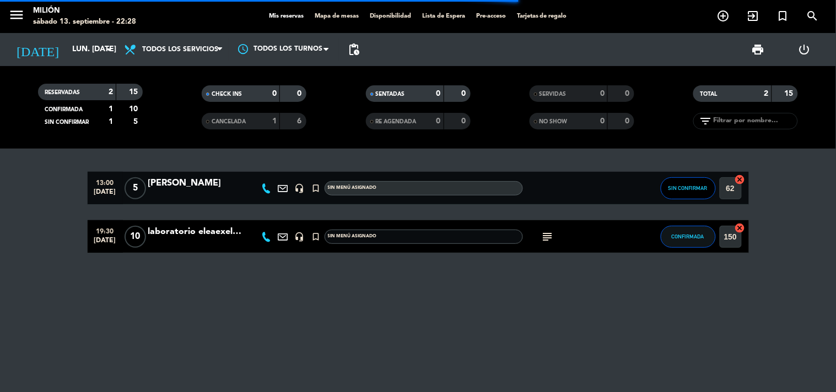
scroll to position [0, 0]
click at [37, 256] on div "13:00 [DATE] 5 [PERSON_NAME] headset_mic turned_in_not Sin menú asignado SIN CO…" at bounding box center [418, 271] width 836 height 244
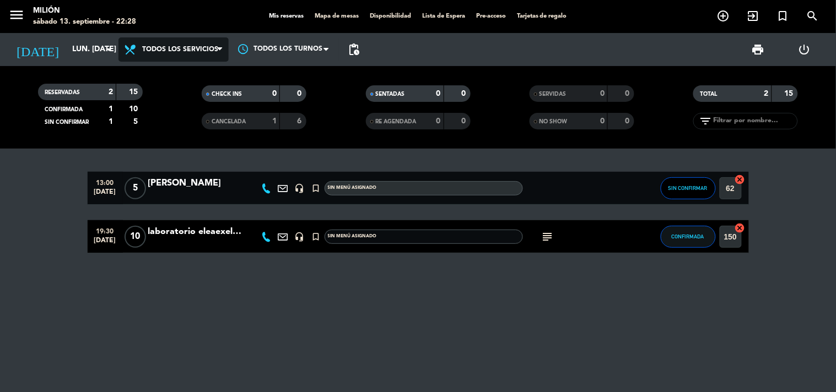
click at [147, 37] on span "Todos los servicios" at bounding box center [173, 49] width 110 height 24
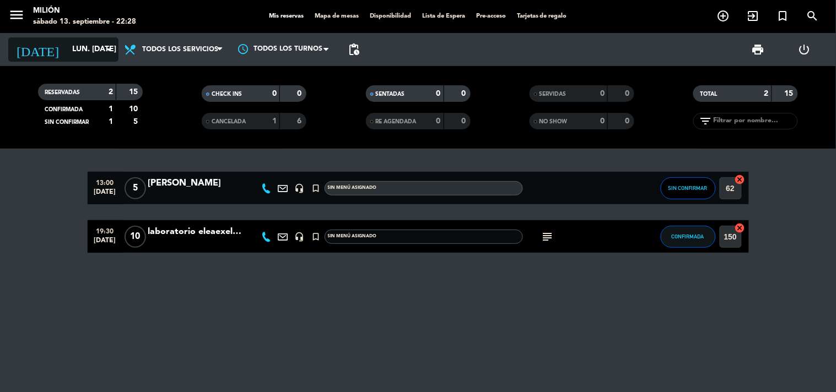
click at [81, 37] on div "[DATE] lun. [DATE] arrow_drop_down" at bounding box center [63, 49] width 110 height 24
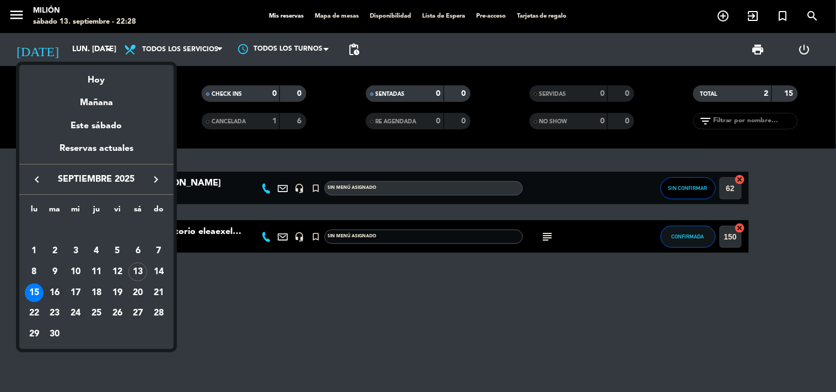
click at [57, 295] on div "16" at bounding box center [55, 293] width 19 height 19
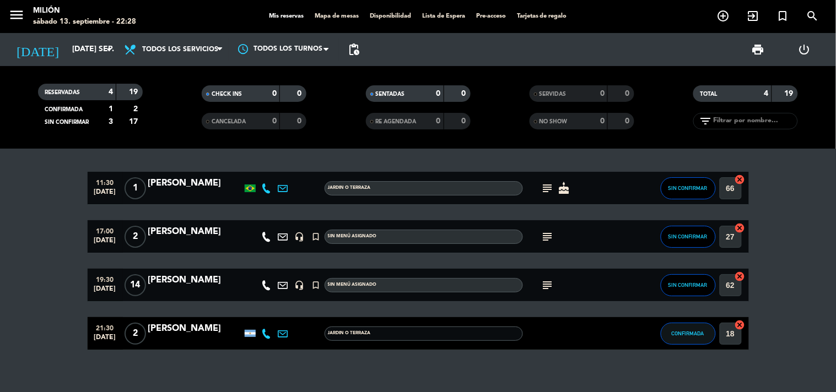
click at [549, 288] on icon "subject" at bounding box center [547, 285] width 13 height 13
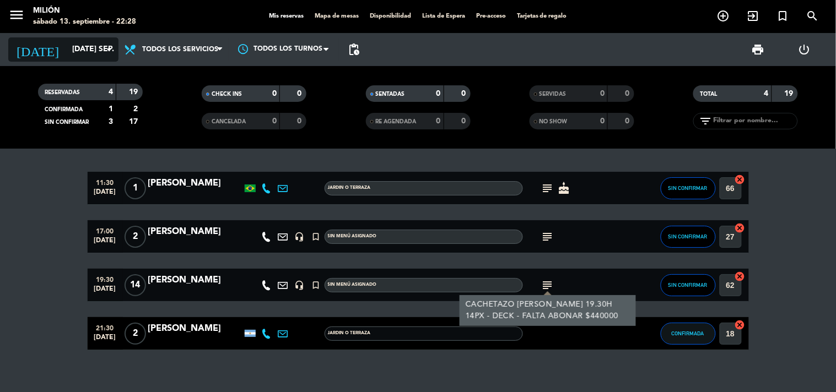
click at [112, 47] on icon "arrow_drop_down" at bounding box center [108, 49] width 13 height 13
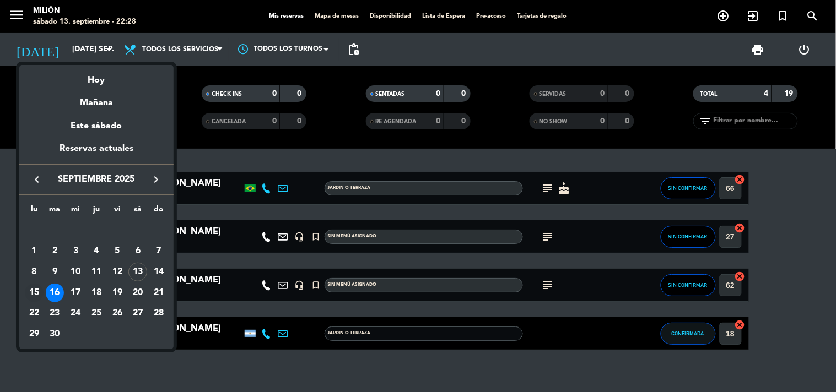
click at [28, 299] on div "15" at bounding box center [34, 293] width 19 height 19
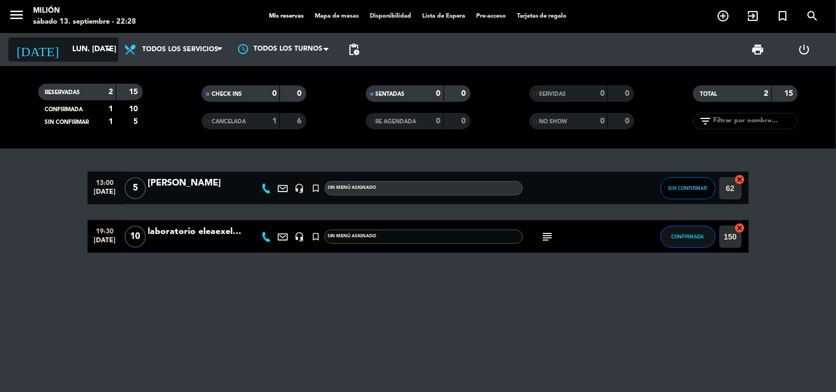
click at [56, 37] on div "[DATE] lun. [DATE] arrow_drop_down" at bounding box center [63, 49] width 110 height 24
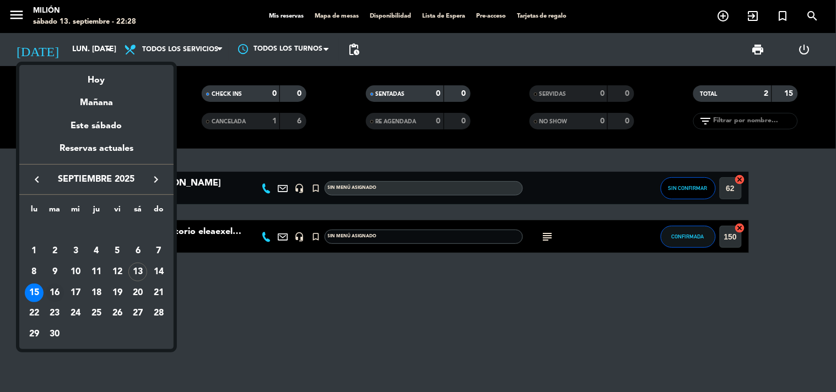
click at [57, 286] on div "16" at bounding box center [55, 293] width 19 height 19
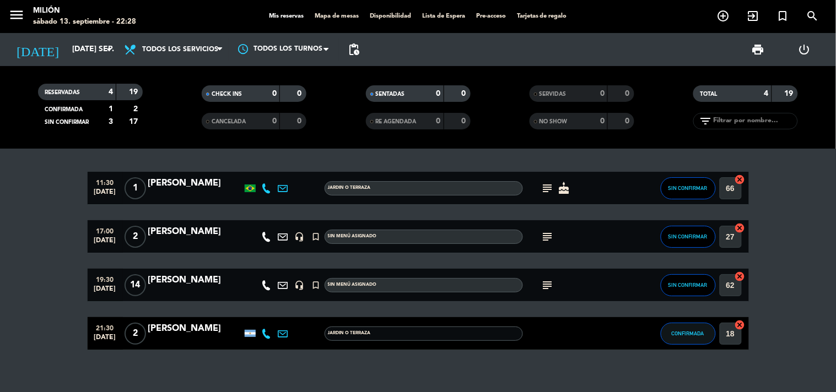
click at [134, 288] on span "14" at bounding box center [135, 285] width 21 height 22
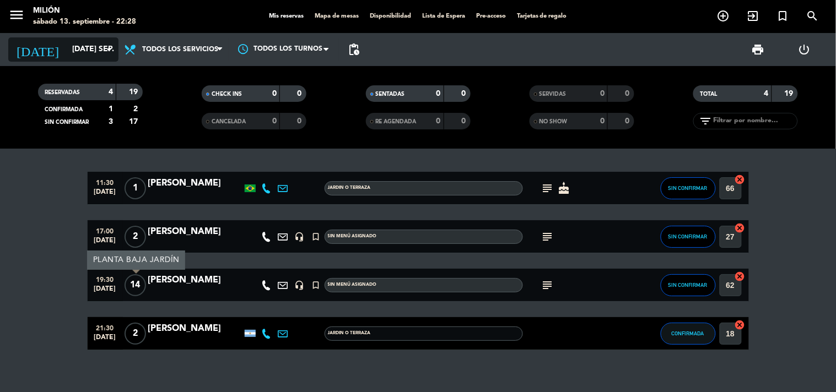
click at [117, 53] on input "[DATE] sep." at bounding box center [119, 50] width 105 height 20
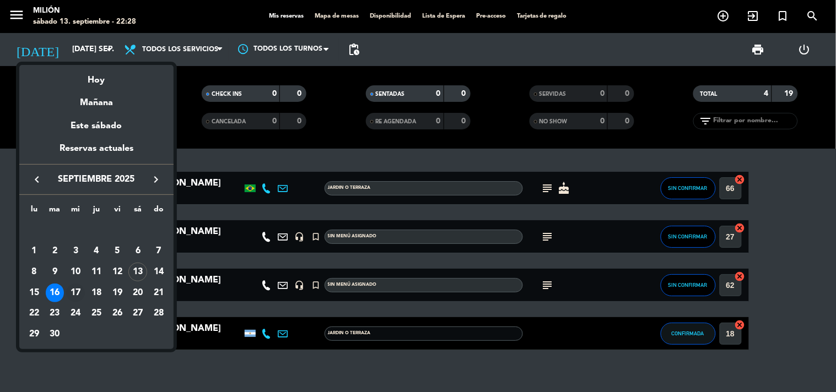
click at [75, 290] on div "17" at bounding box center [75, 293] width 19 height 19
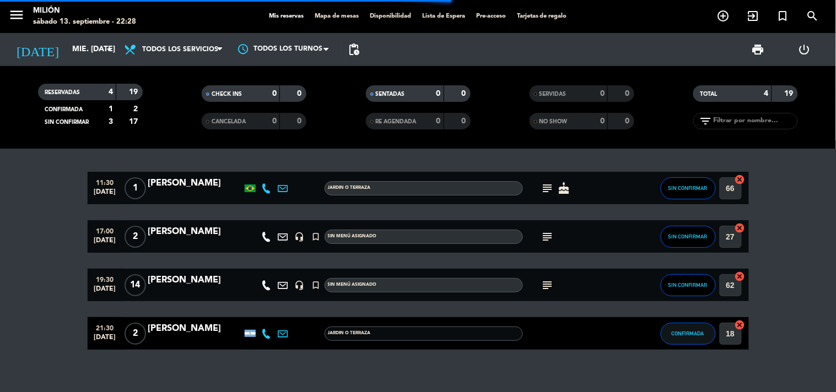
click at [547, 285] on icon "subject" at bounding box center [547, 285] width 13 height 13
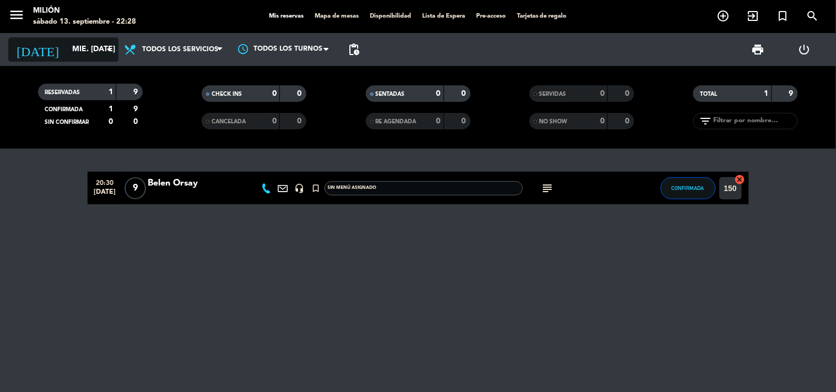
click at [67, 45] on input "mié. [DATE]" at bounding box center [119, 50] width 105 height 20
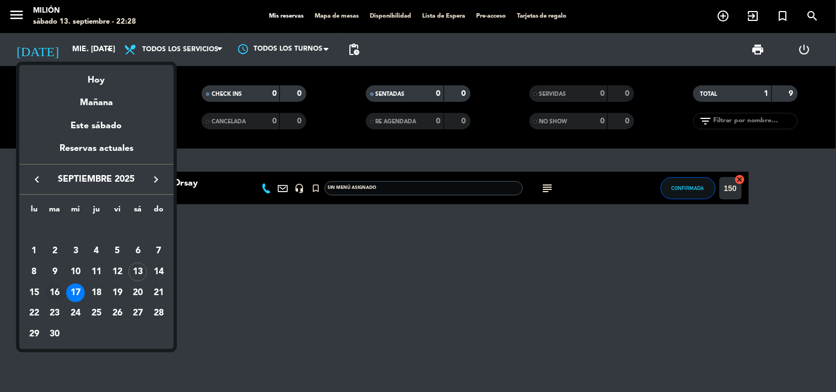
click at [56, 290] on div "16" at bounding box center [55, 293] width 19 height 19
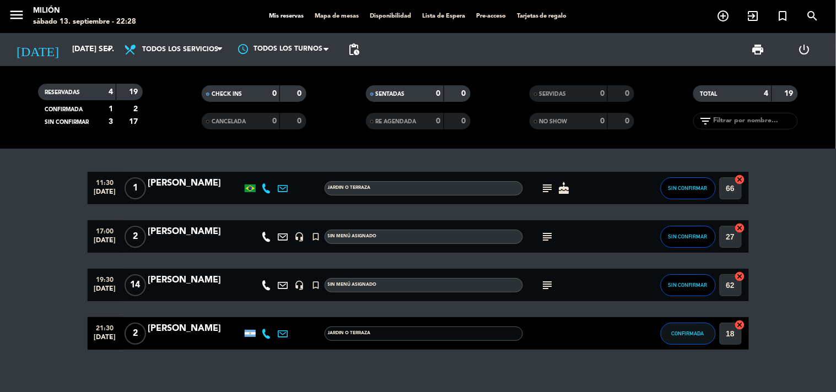
click at [551, 289] on icon "subject" at bounding box center [547, 285] width 13 height 13
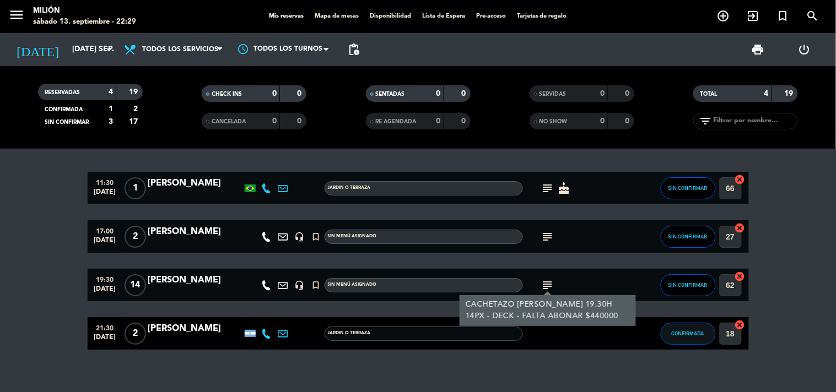
click at [551, 285] on icon "subject" at bounding box center [547, 285] width 13 height 13
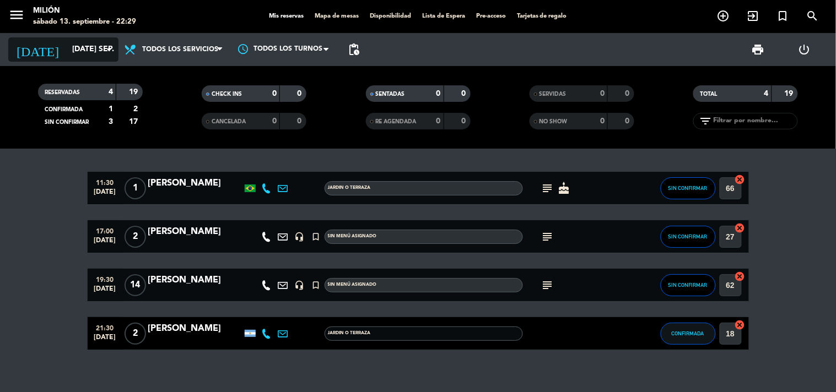
click at [67, 53] on input "[DATE] sep." at bounding box center [119, 50] width 105 height 20
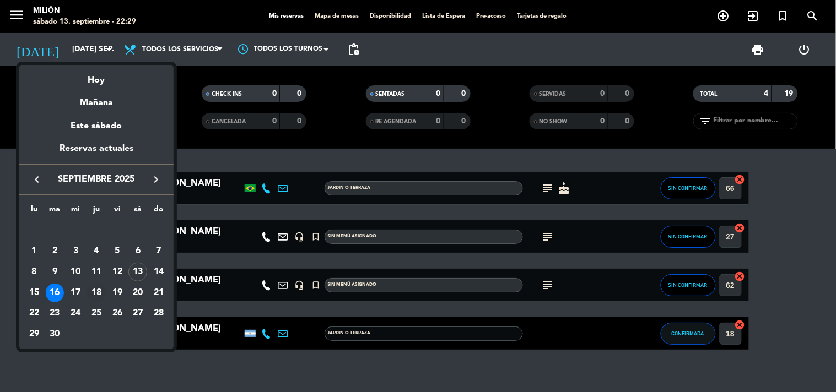
click at [91, 292] on div "18" at bounding box center [96, 293] width 19 height 19
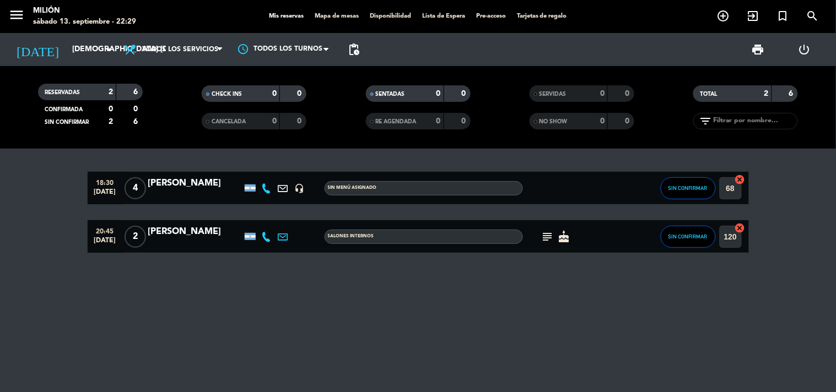
click at [548, 230] on icon "subject" at bounding box center [547, 236] width 13 height 13
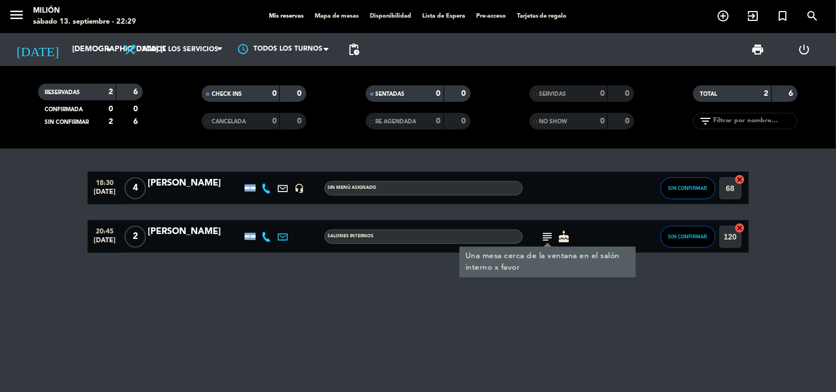
click at [548, 230] on icon "subject" at bounding box center [547, 236] width 13 height 13
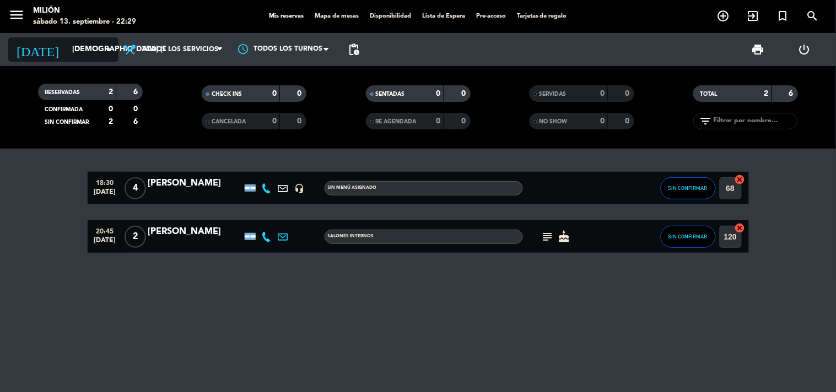
click at [67, 47] on input "[DEMOGRAPHIC_DATA] [DATE]" at bounding box center [119, 50] width 105 height 20
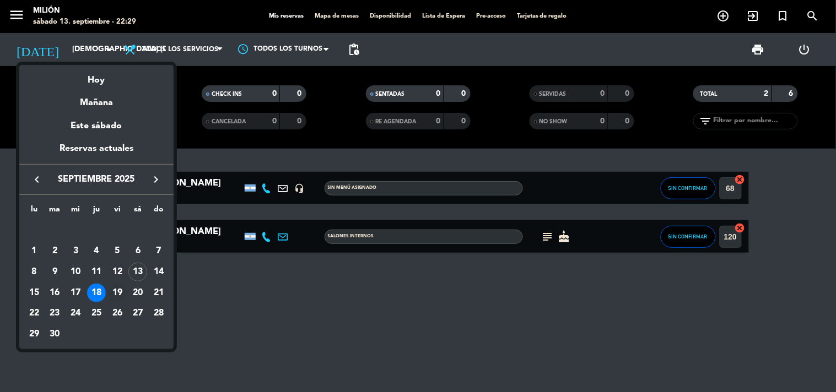
click at [123, 288] on div "19" at bounding box center [117, 293] width 19 height 19
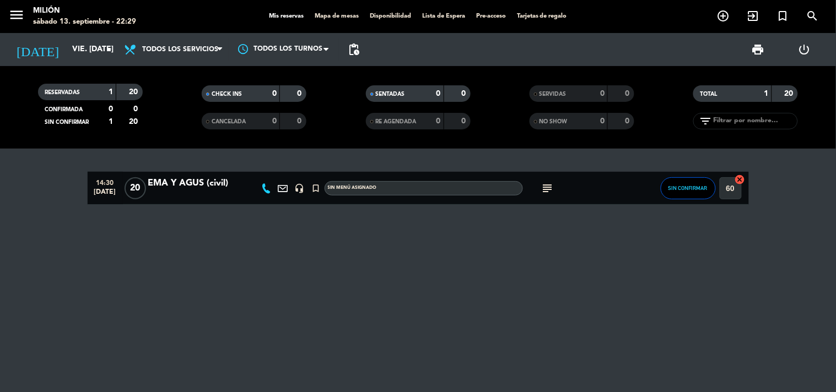
click at [551, 194] on icon "subject" at bounding box center [547, 188] width 13 height 13
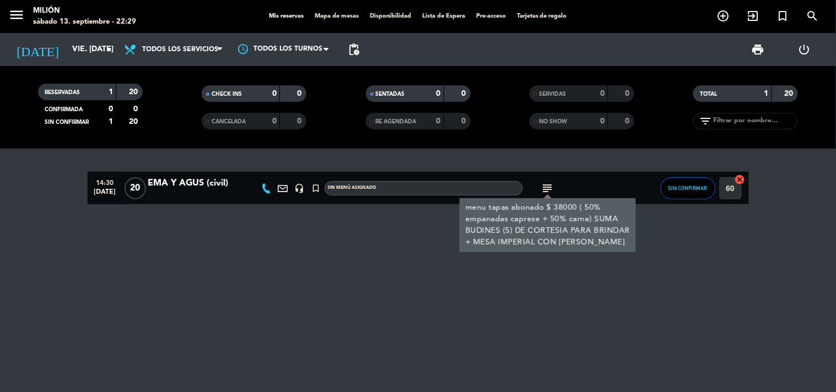
click at [548, 192] on icon "subject" at bounding box center [547, 188] width 13 height 13
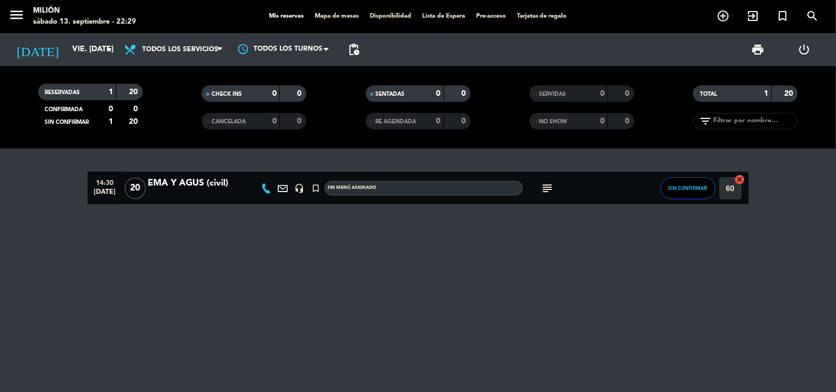
click at [548, 192] on icon "subject" at bounding box center [547, 188] width 13 height 13
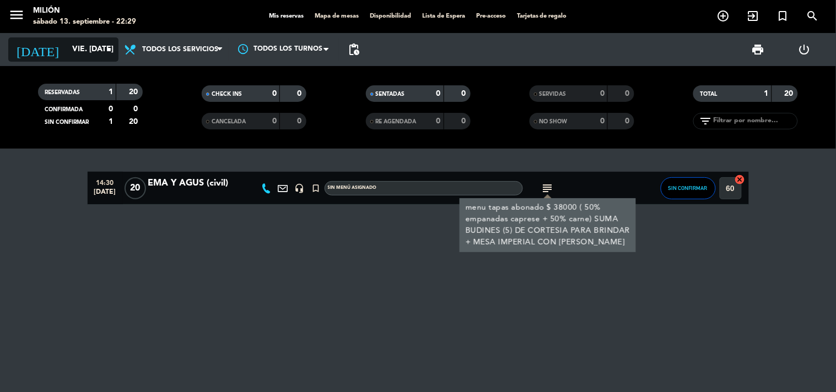
click at [70, 50] on input "vie. [DATE]" at bounding box center [119, 50] width 105 height 20
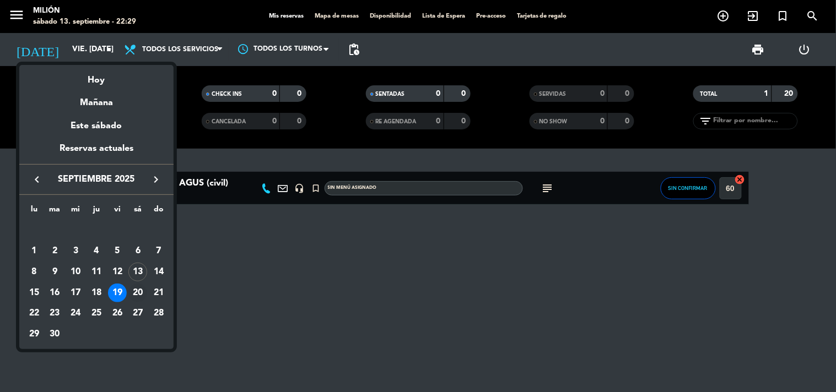
click at [140, 292] on div "20" at bounding box center [137, 293] width 19 height 19
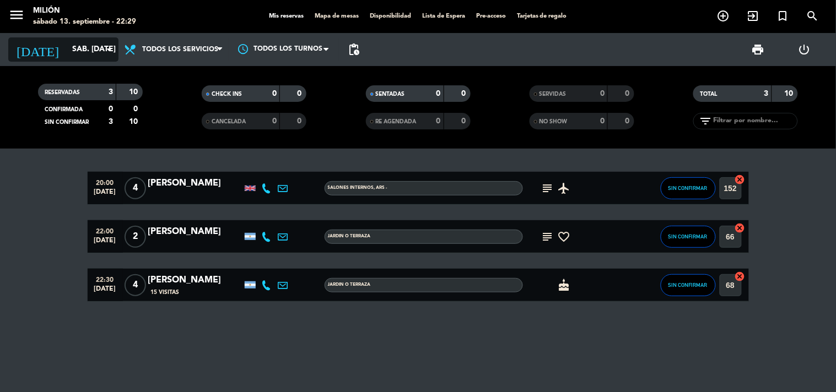
click at [76, 52] on input "sáb. [DATE]" at bounding box center [119, 50] width 105 height 20
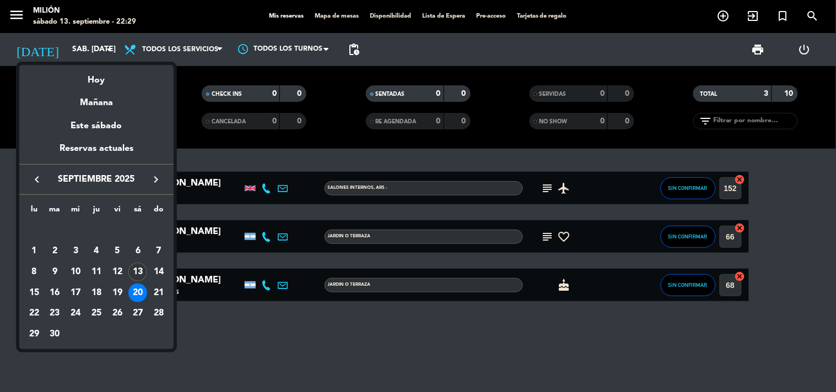
click at [134, 270] on div "13" at bounding box center [137, 272] width 19 height 19
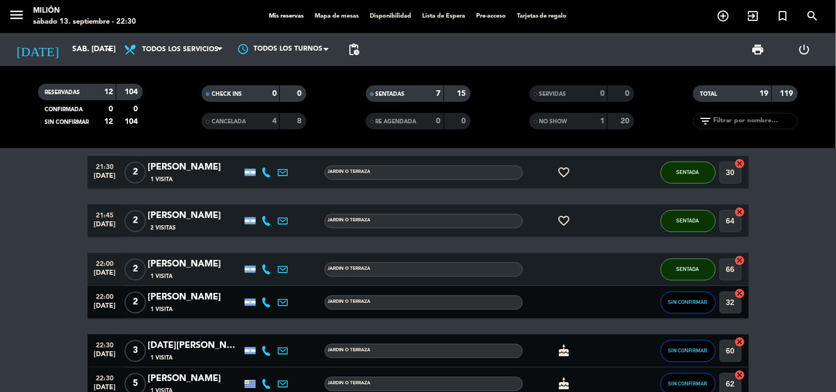
scroll to position [663, 0]
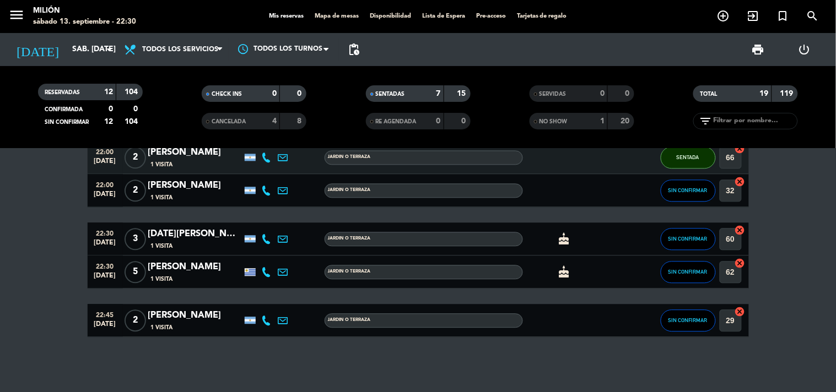
click at [129, 277] on span "5" at bounding box center [135, 273] width 21 height 22
click at [687, 234] on button "SIN CONFIRMAR" at bounding box center [688, 240] width 55 height 22
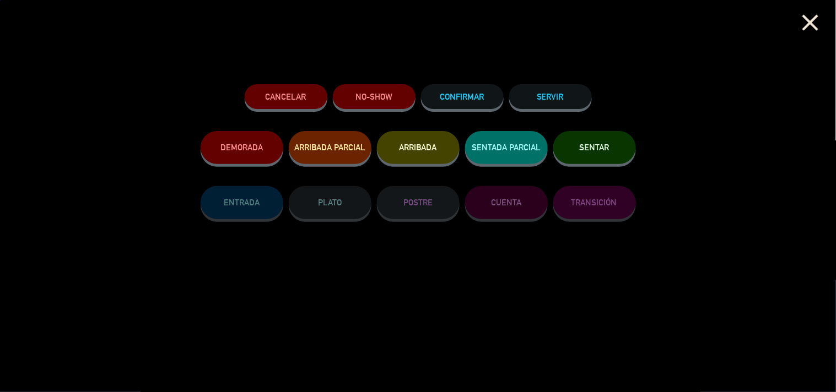
click at [575, 145] on button "SENTAR" at bounding box center [594, 147] width 83 height 33
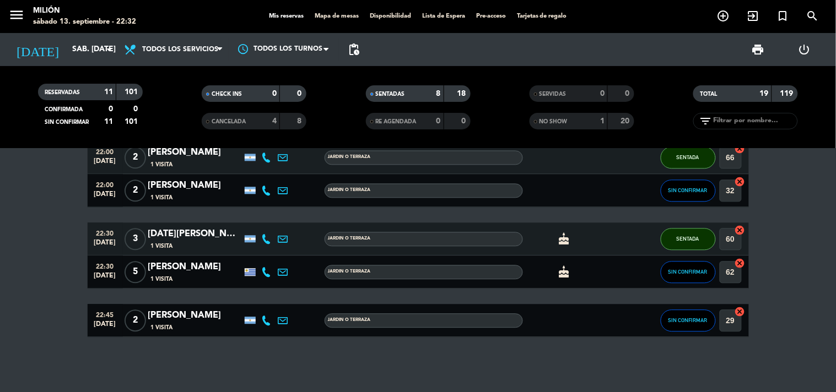
click at [137, 270] on span "5" at bounding box center [135, 273] width 21 height 22
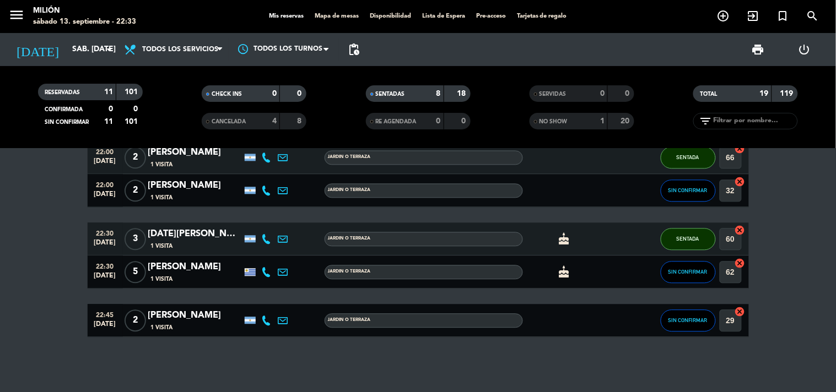
click at [140, 323] on span "2" at bounding box center [135, 321] width 21 height 22
click at [678, 311] on button "SIN CONFIRMAR" at bounding box center [688, 321] width 55 height 22
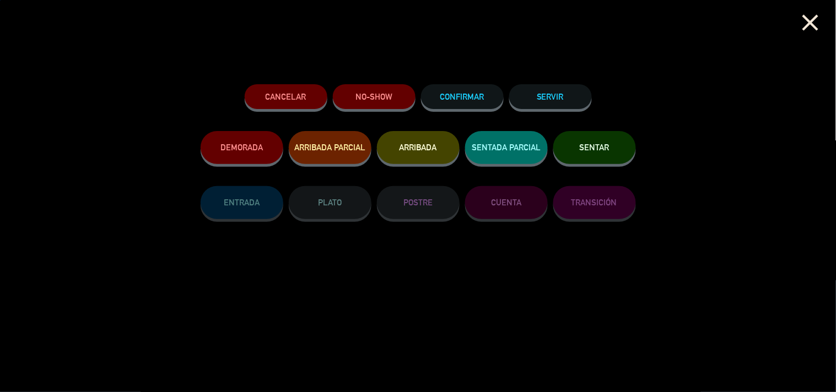
click at [601, 137] on button "SENTAR" at bounding box center [594, 147] width 83 height 33
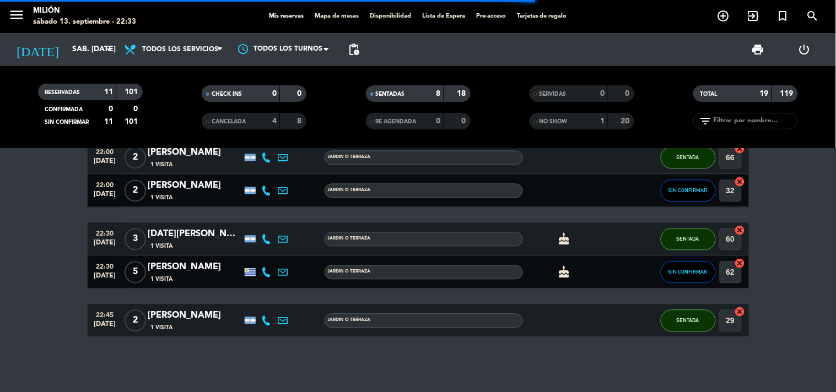
click at [139, 272] on span "5" at bounding box center [135, 273] width 21 height 22
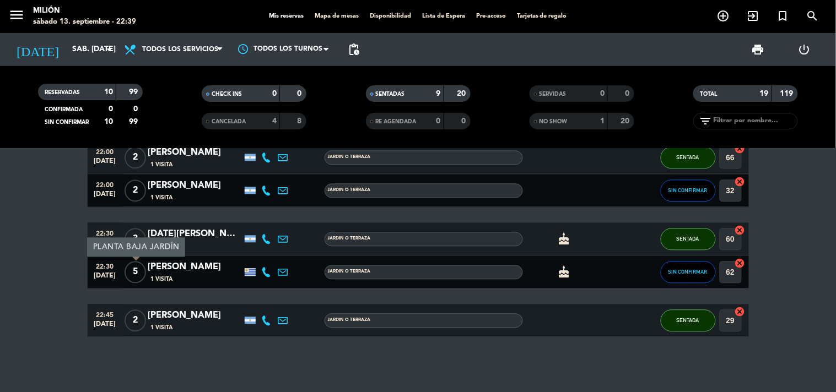
click at [139, 272] on span "5" at bounding box center [135, 273] width 21 height 22
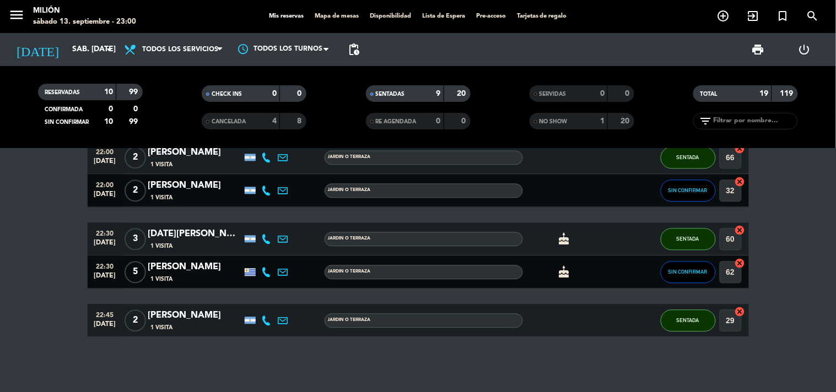
click at [131, 322] on span "2" at bounding box center [135, 321] width 21 height 22
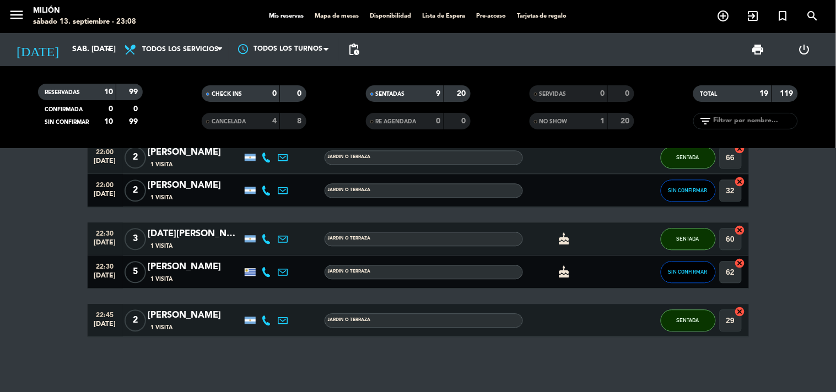
click at [135, 274] on span "5" at bounding box center [135, 273] width 21 height 22
click at [134, 238] on span "3" at bounding box center [135, 240] width 21 height 22
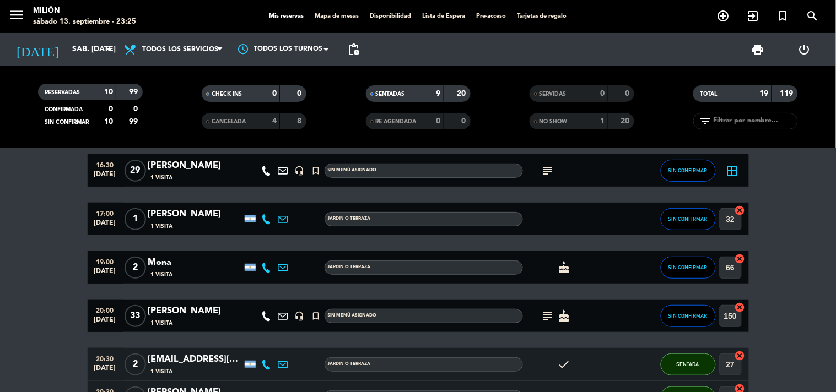
scroll to position [112, 0]
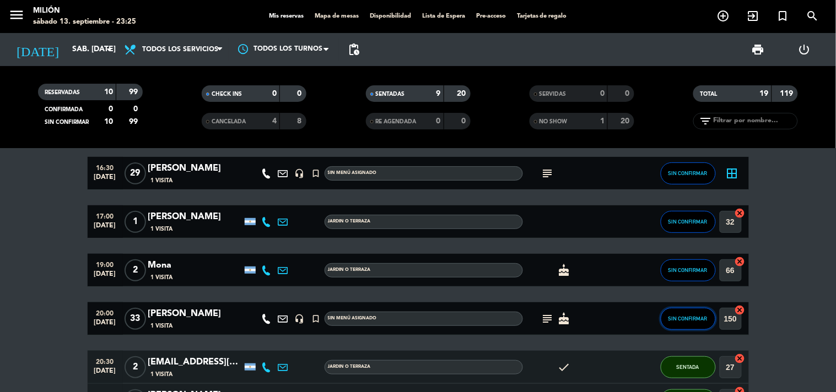
click at [687, 317] on span "SIN CONFIRMAR" at bounding box center [687, 319] width 39 height 6
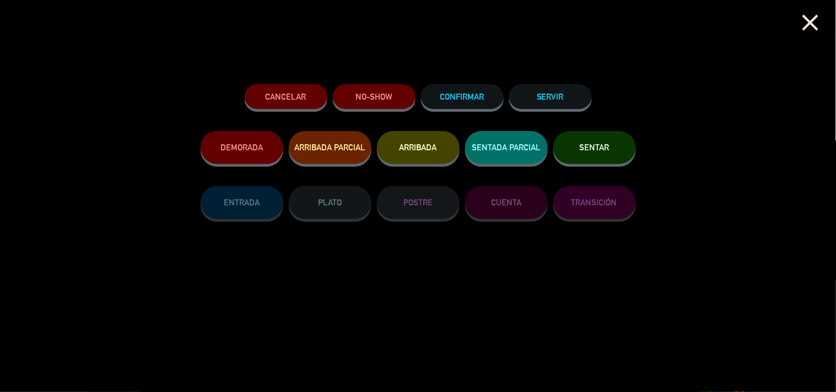
click at [599, 147] on span "SENTAR" at bounding box center [595, 147] width 30 height 9
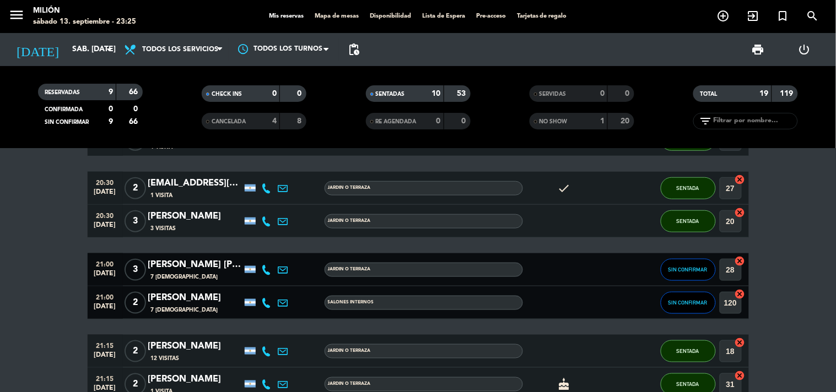
scroll to position [356, 0]
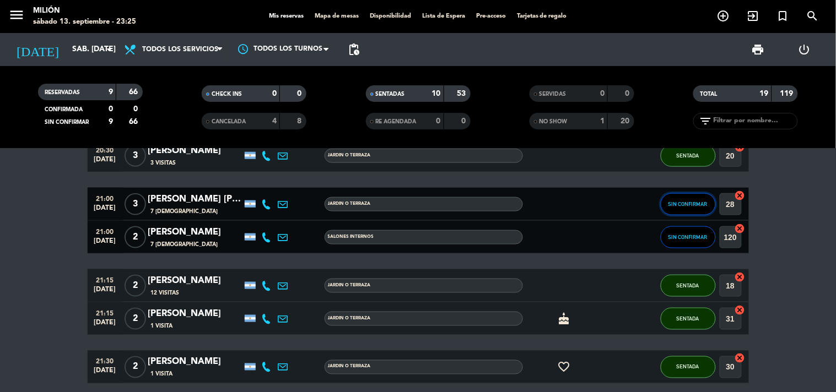
click at [668, 201] on span "SIN CONFIRMAR" at bounding box center [687, 204] width 39 height 6
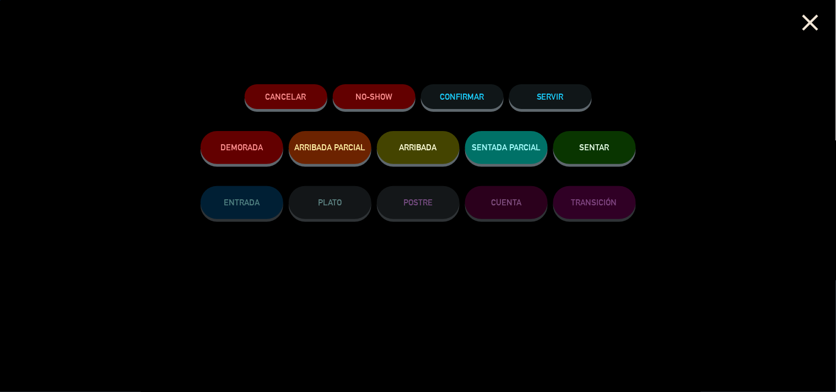
click at [601, 163] on button "SENTAR" at bounding box center [594, 147] width 83 height 33
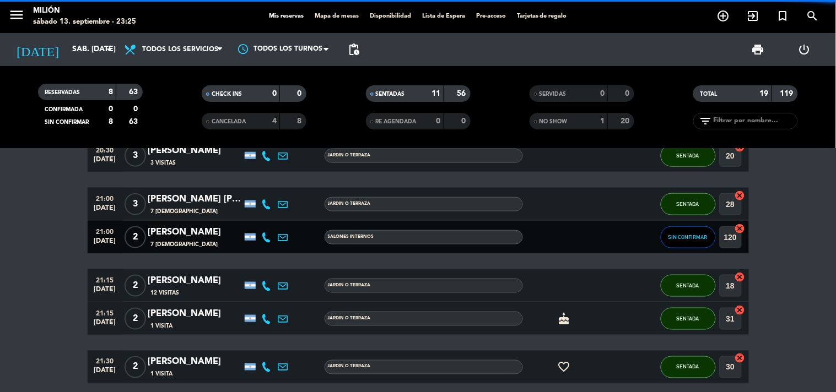
scroll to position [479, 0]
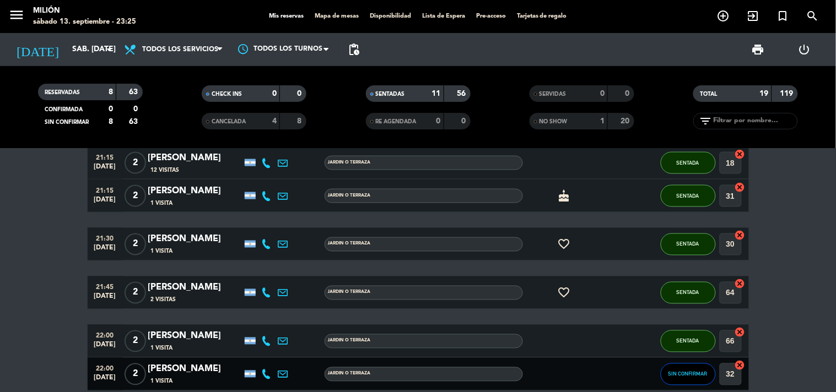
click at [22, 284] on bookings-row "14:00 [DATE] [PERSON_NAME] 1 Visita headset_mic turned_in_not Sin menú asignado…" at bounding box center [418, 107] width 836 height 829
click at [21, 286] on bookings-row "14:00 [DATE] [PERSON_NAME] 1 Visita headset_mic turned_in_not Sin menú asignado…" at bounding box center [418, 107] width 836 height 829
click at [75, 58] on input "sáb. [DATE]" at bounding box center [119, 50] width 105 height 20
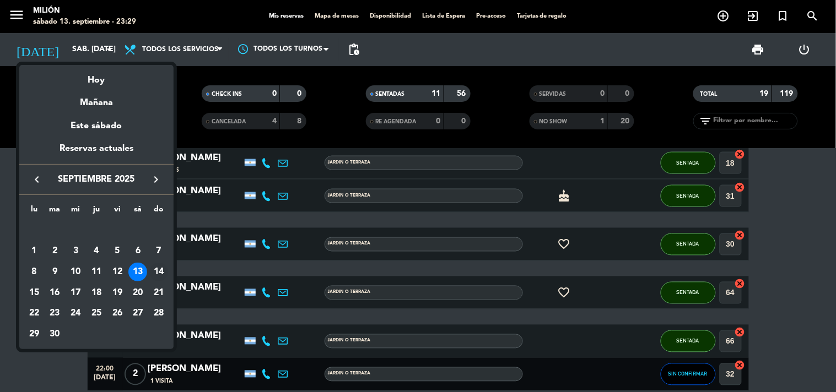
click at [162, 266] on div "14" at bounding box center [158, 272] width 19 height 19
type input "dom. [DATE]"
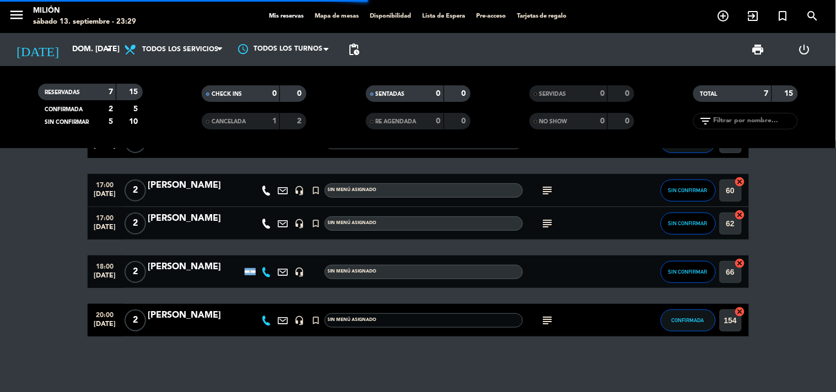
scroll to position [128, 0]
click at [547, 317] on icon "subject" at bounding box center [547, 320] width 13 height 13
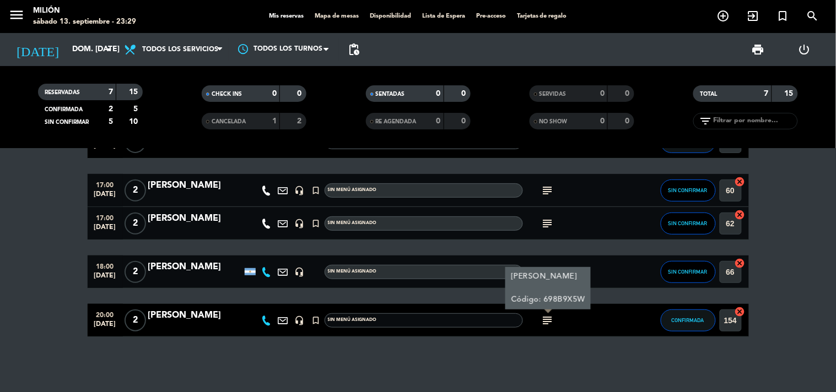
click at [547, 320] on icon "subject" at bounding box center [547, 320] width 13 height 13
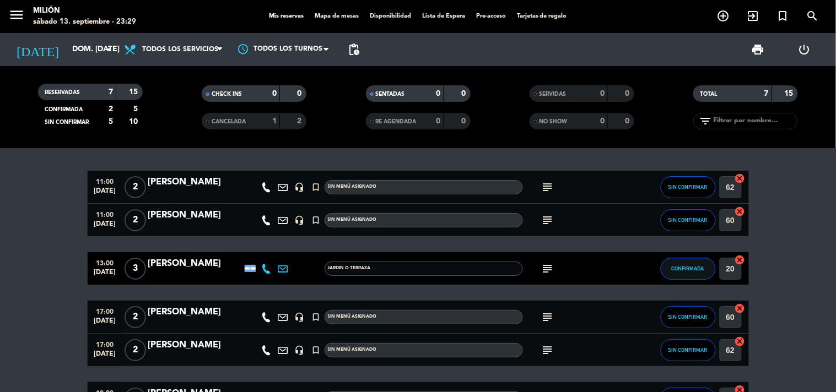
scroll to position [0, 0]
click at [547, 179] on div "subject" at bounding box center [572, 188] width 99 height 33
click at [548, 182] on icon "subject" at bounding box center [547, 188] width 13 height 13
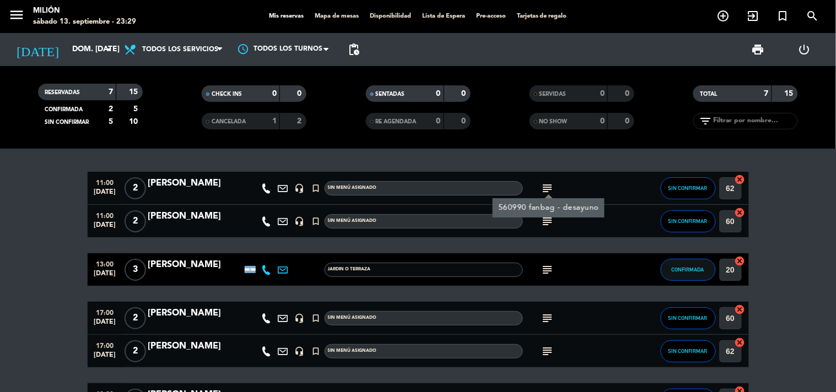
click at [549, 219] on icon "subject" at bounding box center [547, 221] width 13 height 13
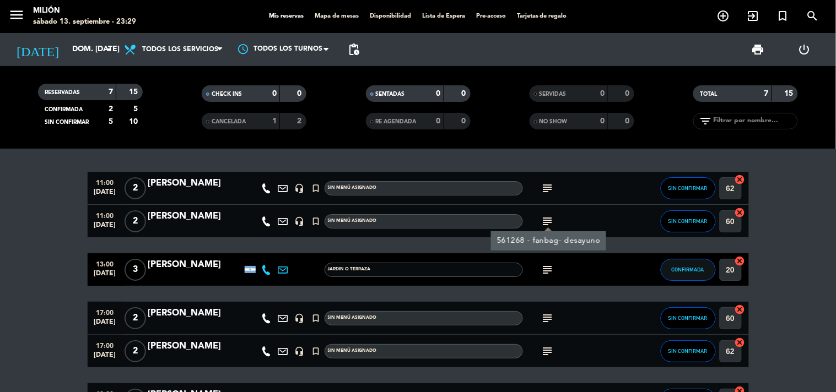
click at [0, 248] on bookings-row "11:00 [DATE] 2 [PERSON_NAME] headset_mic turned_in_not Sin menú asignado subjec…" at bounding box center [418, 318] width 836 height 293
click at [545, 188] on icon "subject" at bounding box center [547, 188] width 13 height 13
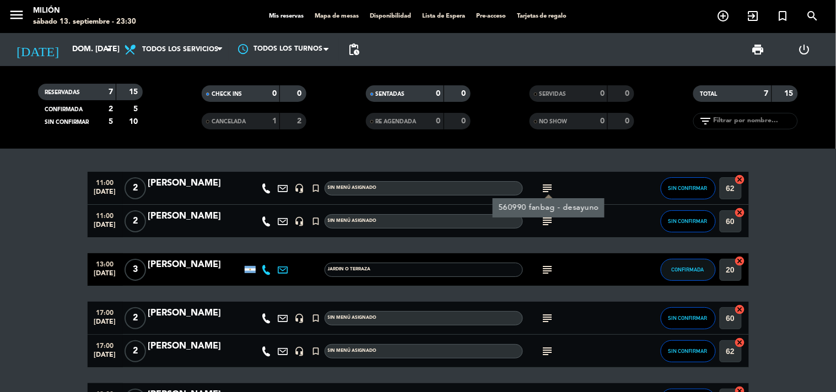
click at [549, 221] on icon "subject" at bounding box center [547, 221] width 13 height 13
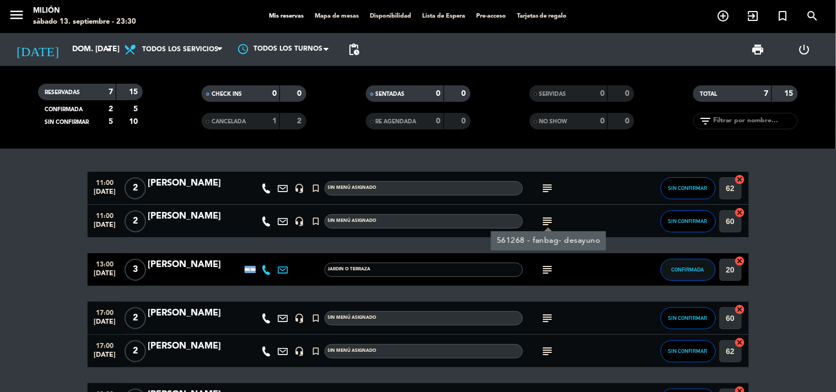
click at [549, 221] on icon "subject" at bounding box center [547, 221] width 13 height 13
click at [558, 267] on div "subject" at bounding box center [572, 269] width 99 height 33
click at [549, 271] on icon "subject" at bounding box center [547, 269] width 13 height 13
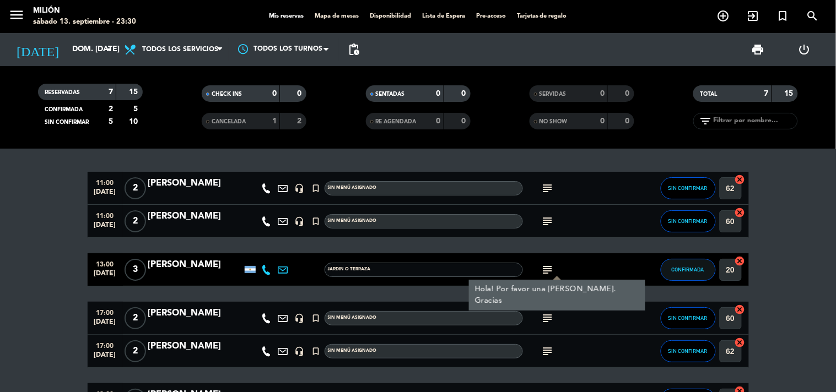
click at [20, 221] on bookings-row "11:00 [DATE] 2 [PERSON_NAME] headset_mic turned_in_not Sin menú asignado subjec…" at bounding box center [418, 318] width 836 height 293
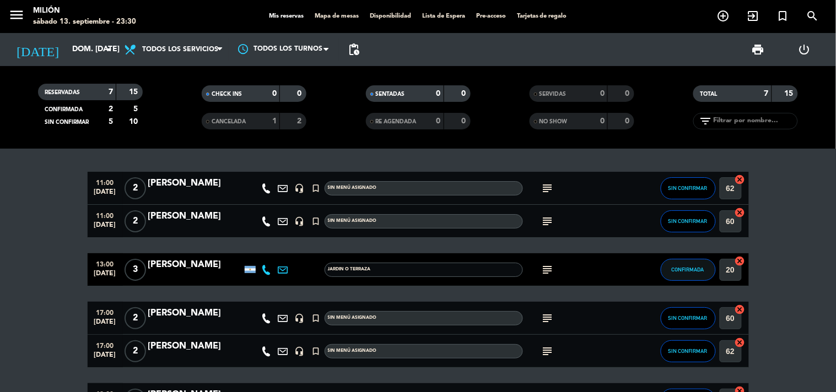
scroll to position [122, 0]
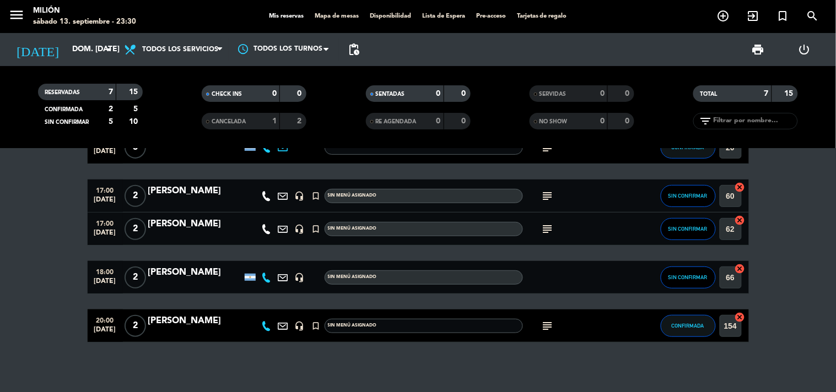
click at [544, 196] on icon "subject" at bounding box center [547, 196] width 13 height 13
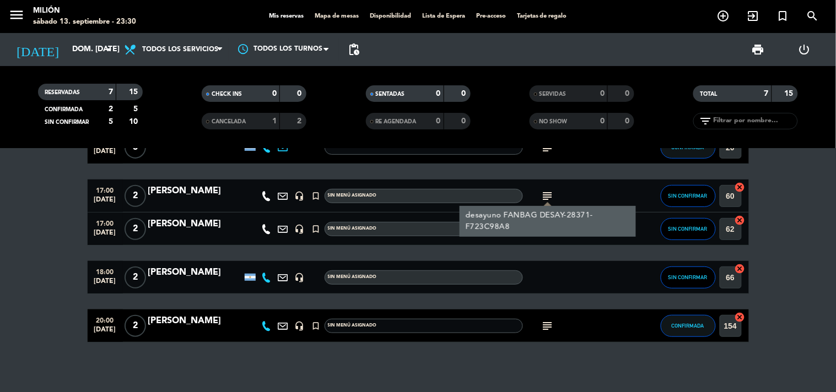
click at [554, 234] on div "desayuno FANBAG DESAY-28371-F723C98A8" at bounding box center [547, 221] width 176 height 31
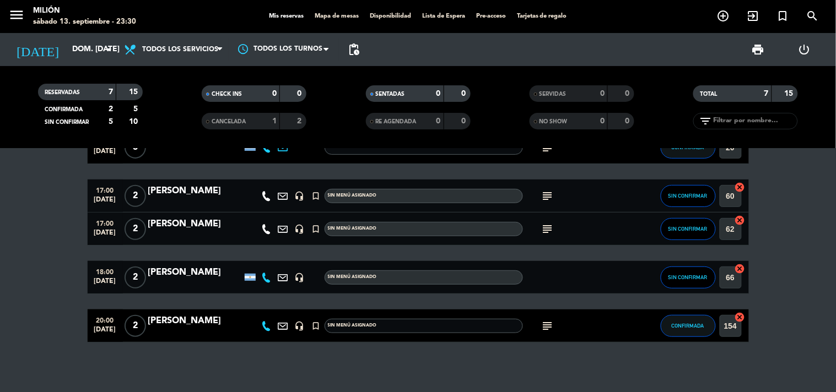
click at [553, 225] on icon "subject" at bounding box center [547, 229] width 13 height 13
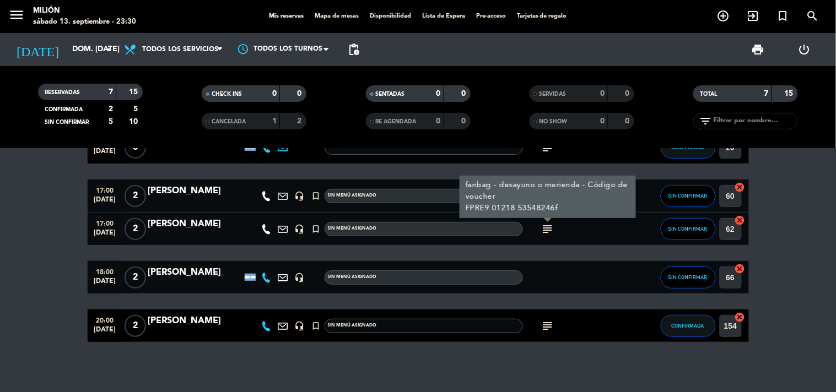
click at [553, 225] on icon "subject" at bounding box center [547, 229] width 13 height 13
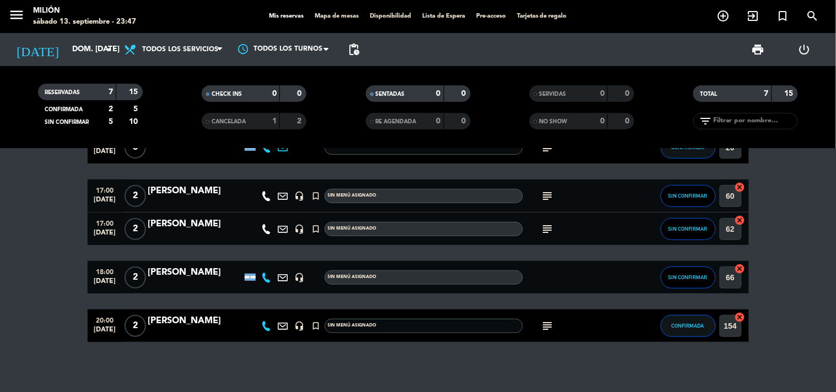
click at [47, 178] on bookings-row "11:00 [DATE] 2 [PERSON_NAME] headset_mic turned_in_not Sin menú asignado subjec…" at bounding box center [418, 196] width 836 height 293
click at [70, 193] on bookings-row "11:00 [DATE] 2 [PERSON_NAME] headset_mic turned_in_not Sin menú asignado subjec…" at bounding box center [418, 196] width 836 height 293
